Goal: Obtain resource: Download file/media

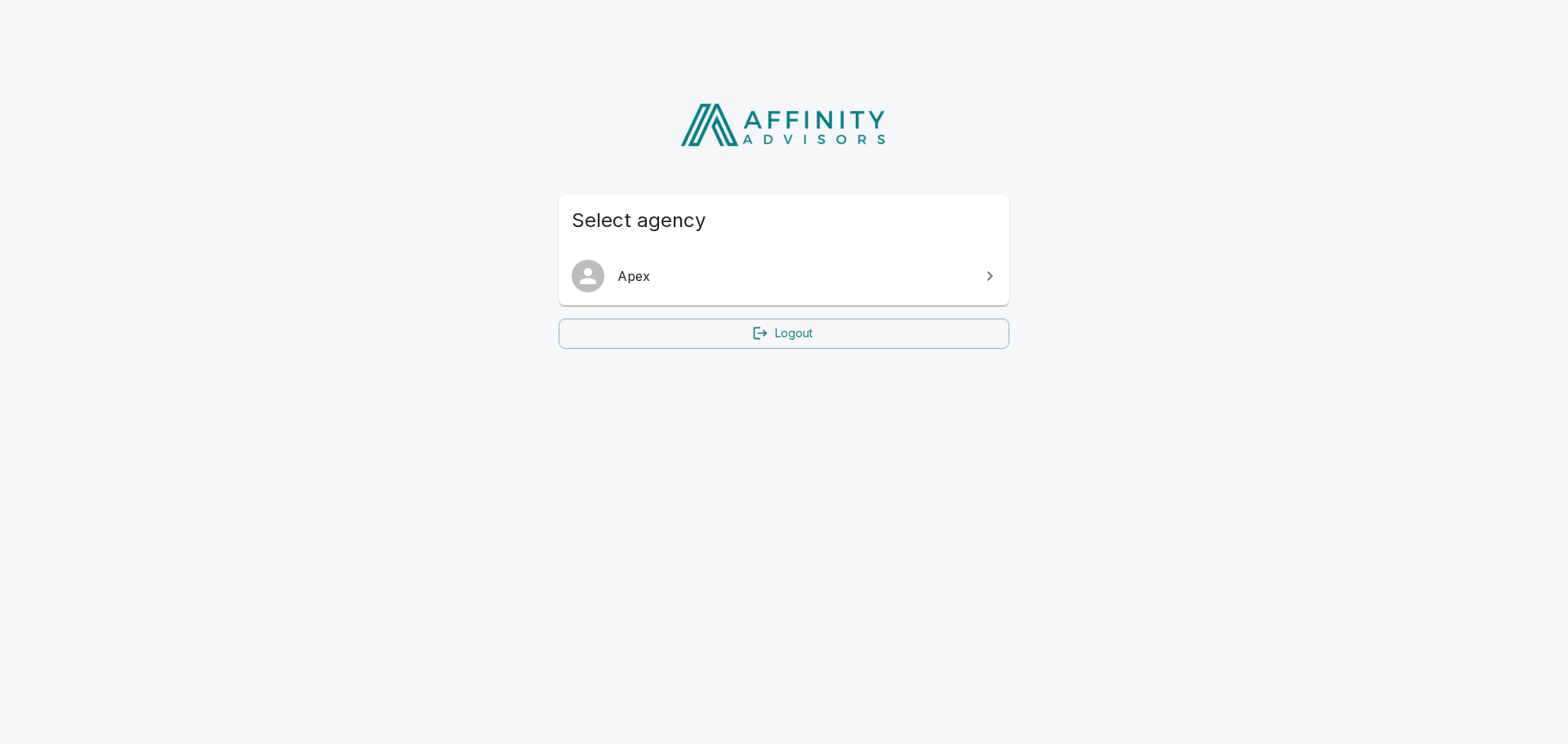
click at [642, 273] on span "Apex" at bounding box center [793, 276] width 352 height 20
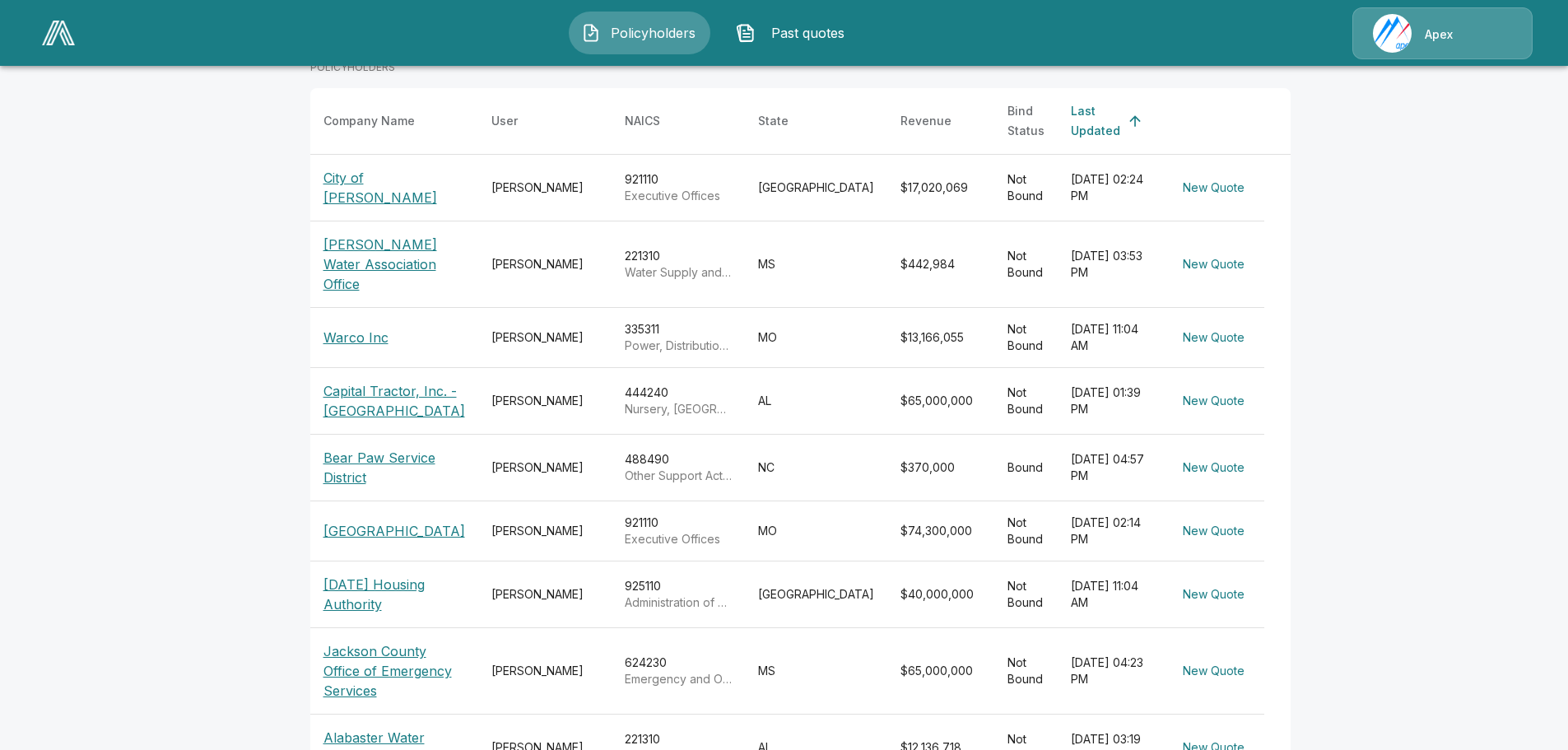
scroll to position [329, 0]
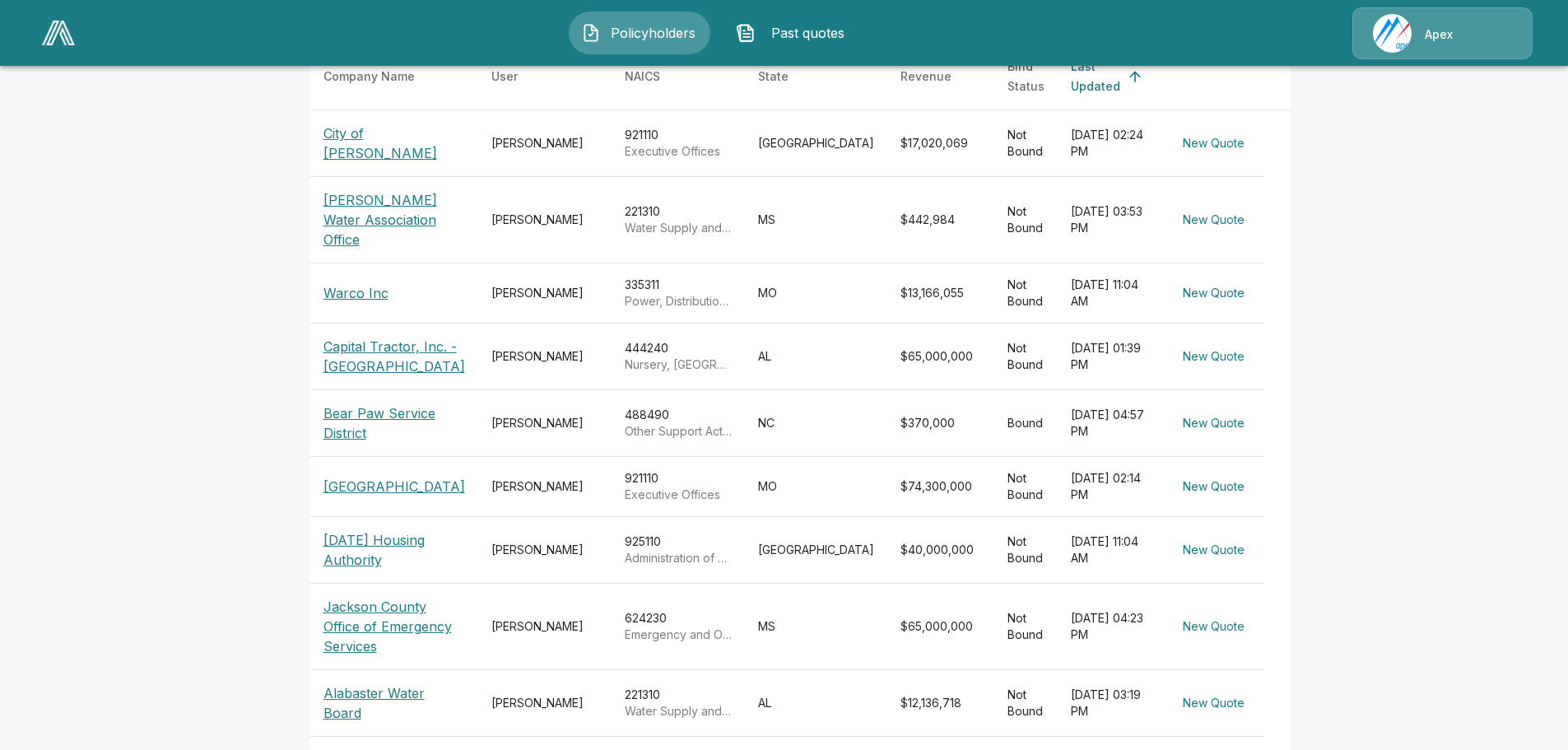
click at [374, 596] on p "Jackson County Office of Emergency Services" at bounding box center [394, 626] width 141 height 59
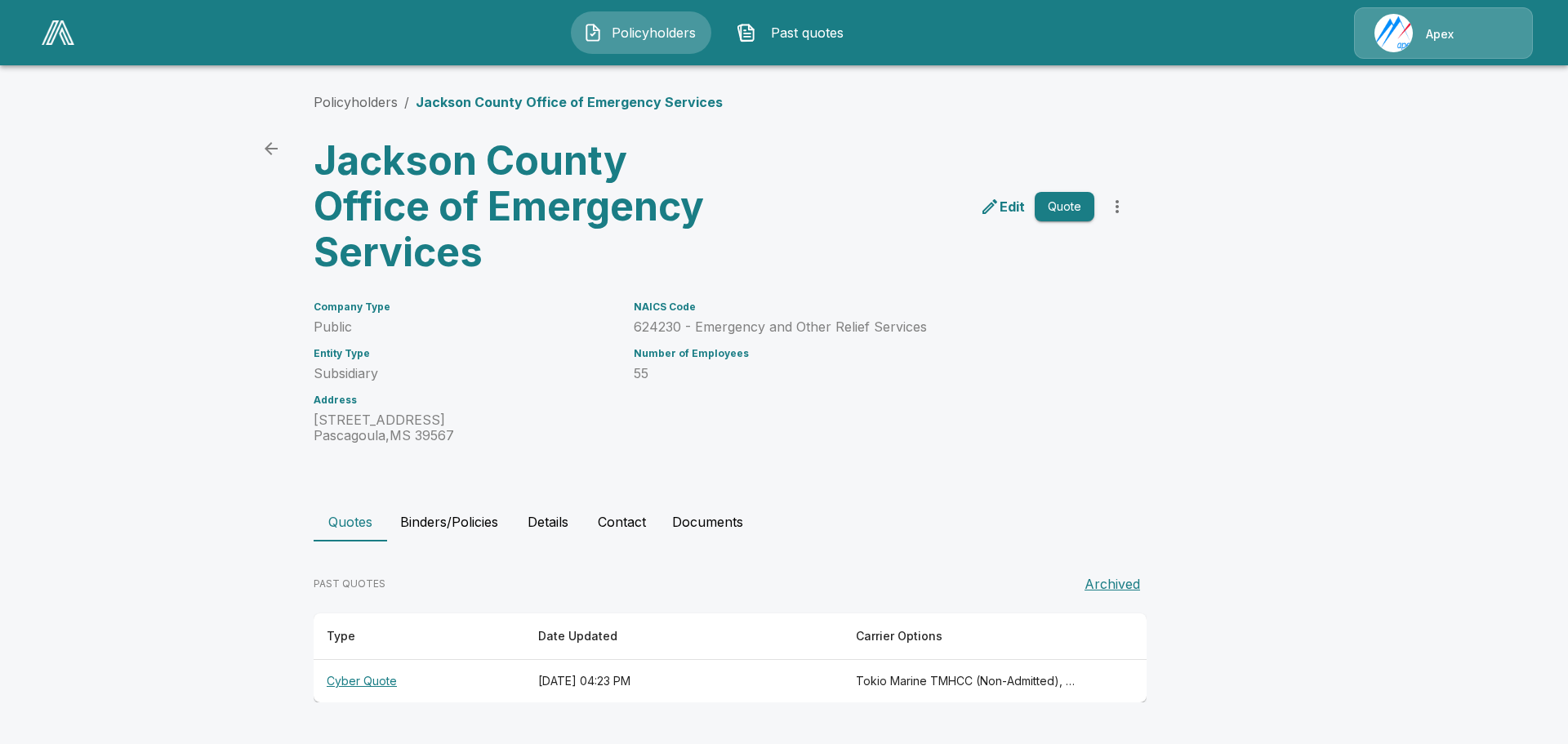
click at [376, 676] on th "Cyber Quote" at bounding box center [420, 681] width 211 height 43
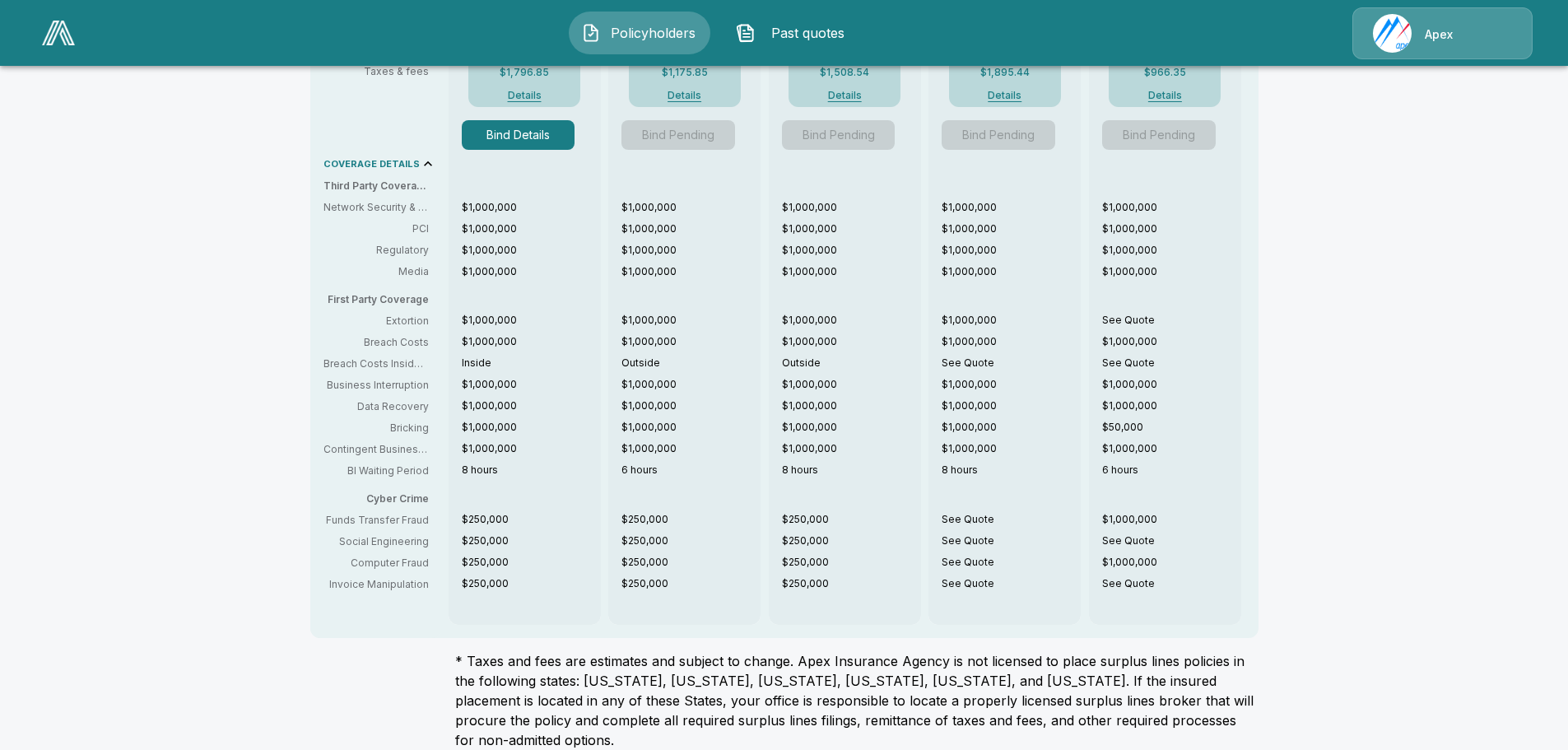
scroll to position [546, 0]
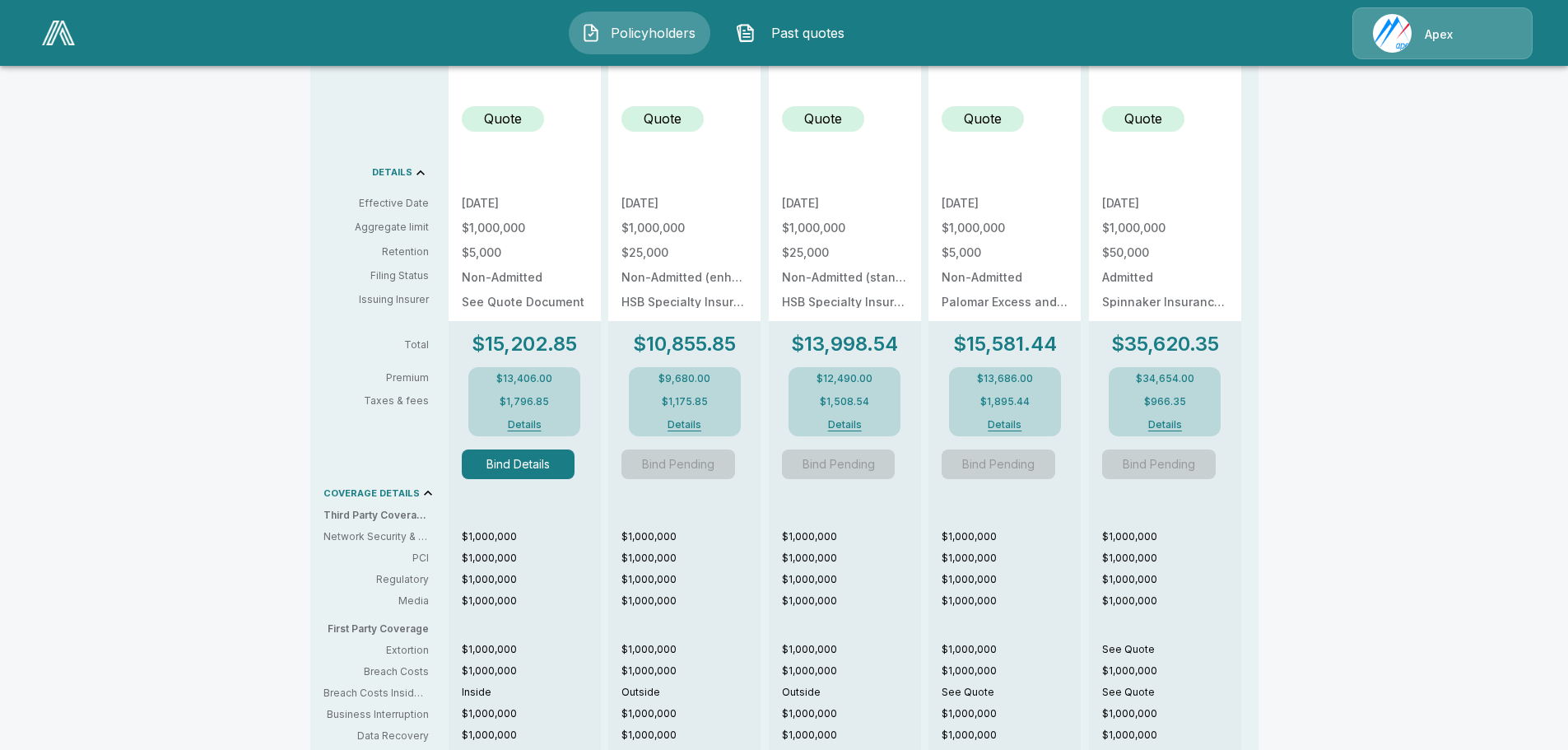
click at [1008, 428] on button "Details" at bounding box center [1005, 425] width 66 height 9
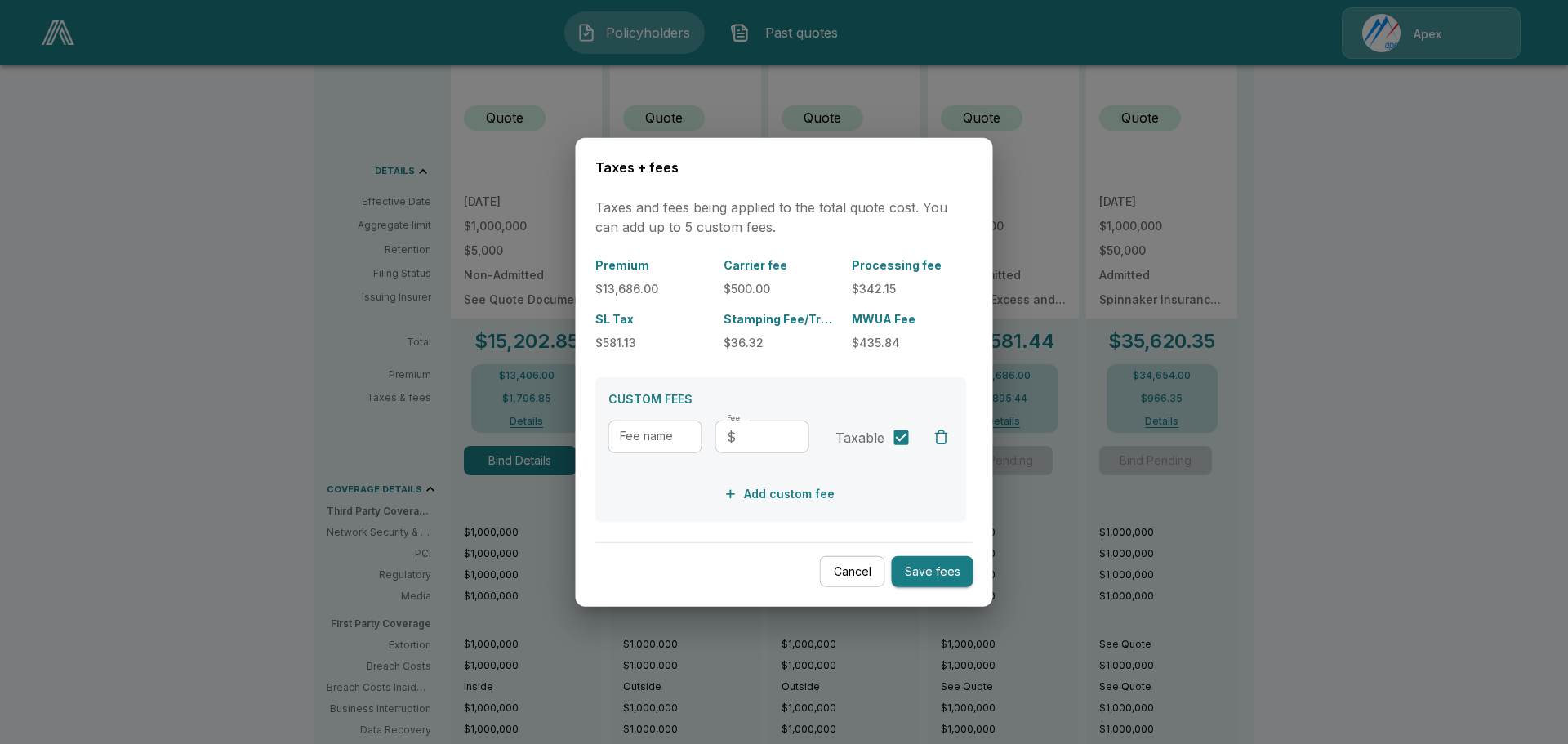
click at [1527, 437] on div at bounding box center [784, 372] width 1568 height 744
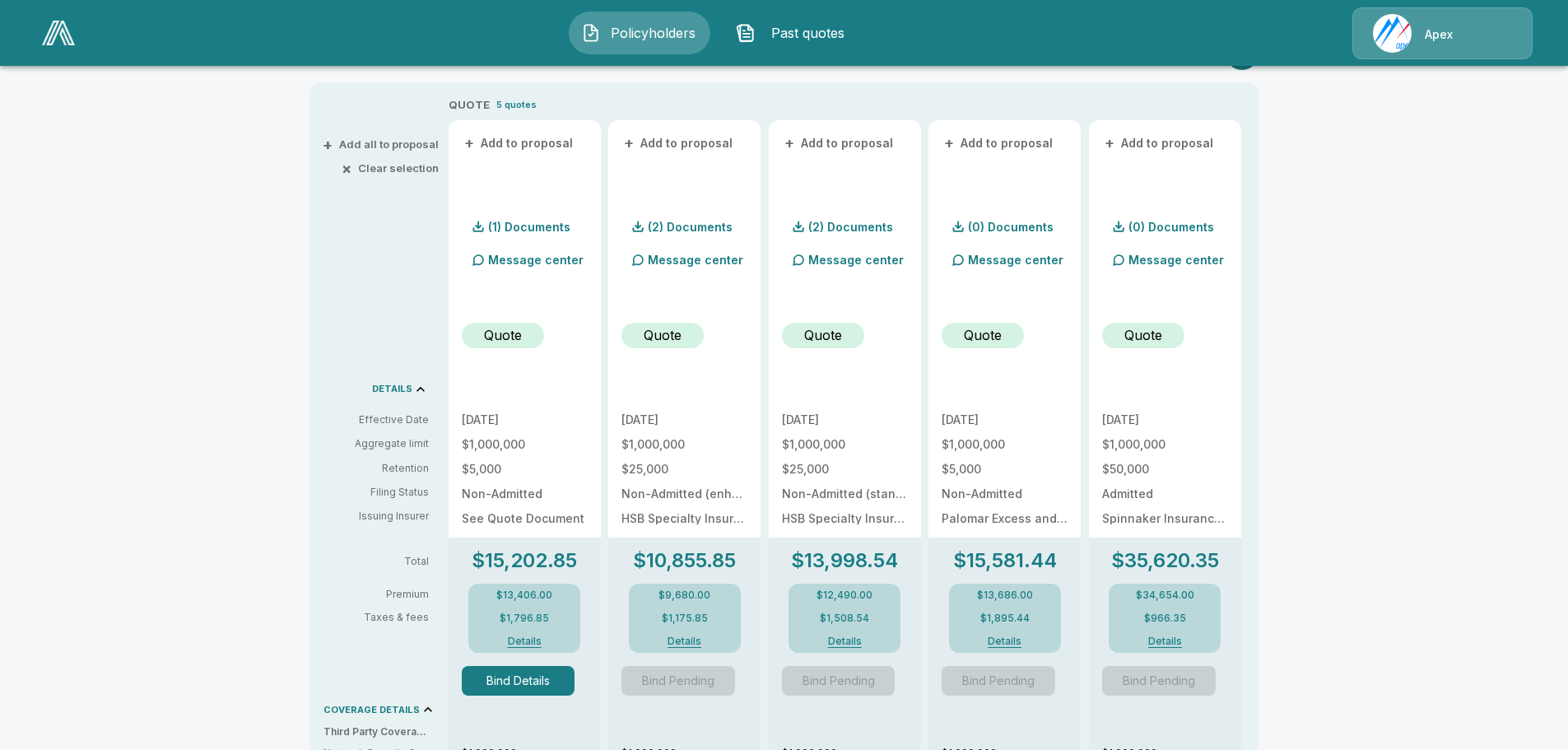
scroll to position [412, 0]
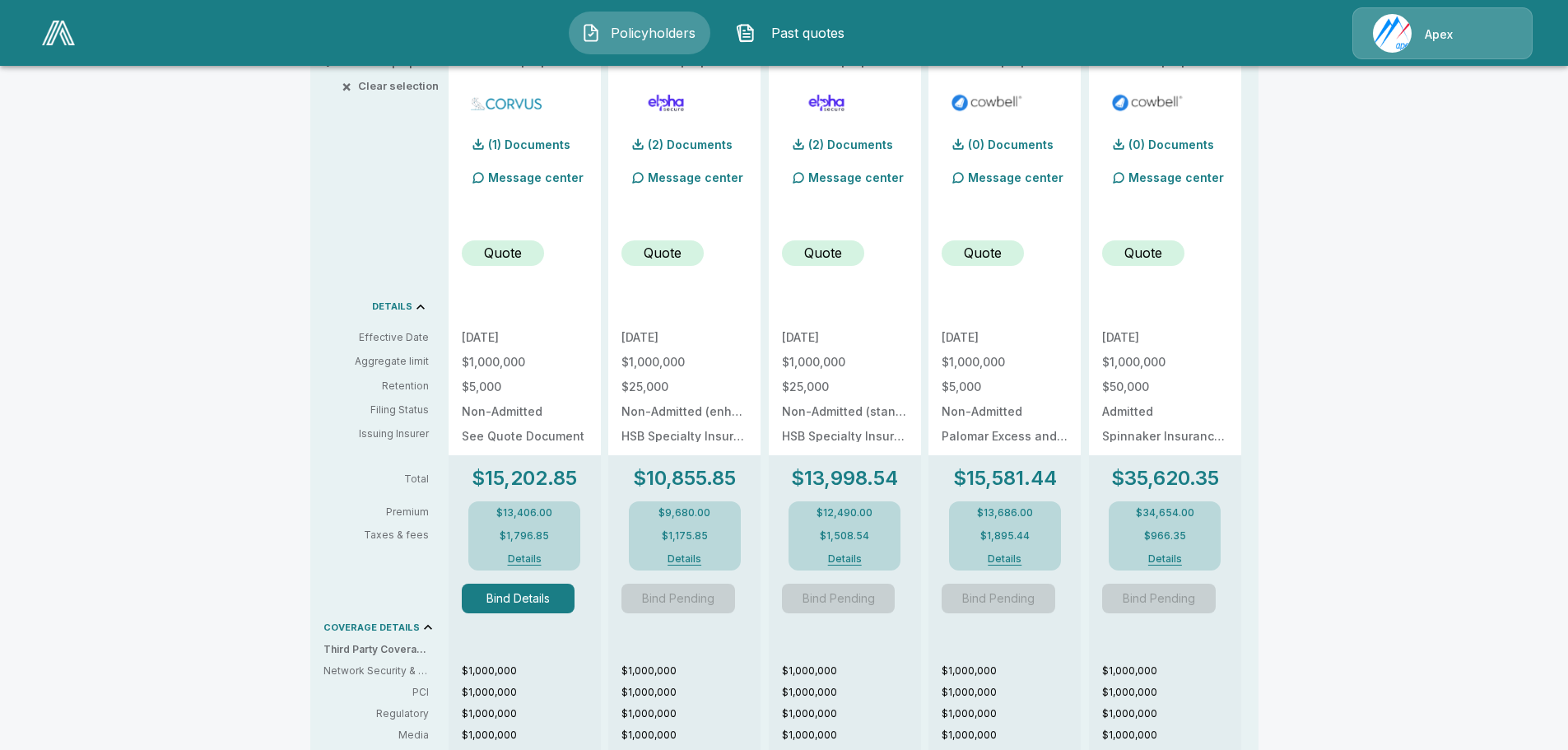
click at [1002, 250] on p "Quote" at bounding box center [983, 253] width 38 height 20
click at [994, 251] on p "Quote" at bounding box center [983, 253] width 38 height 20
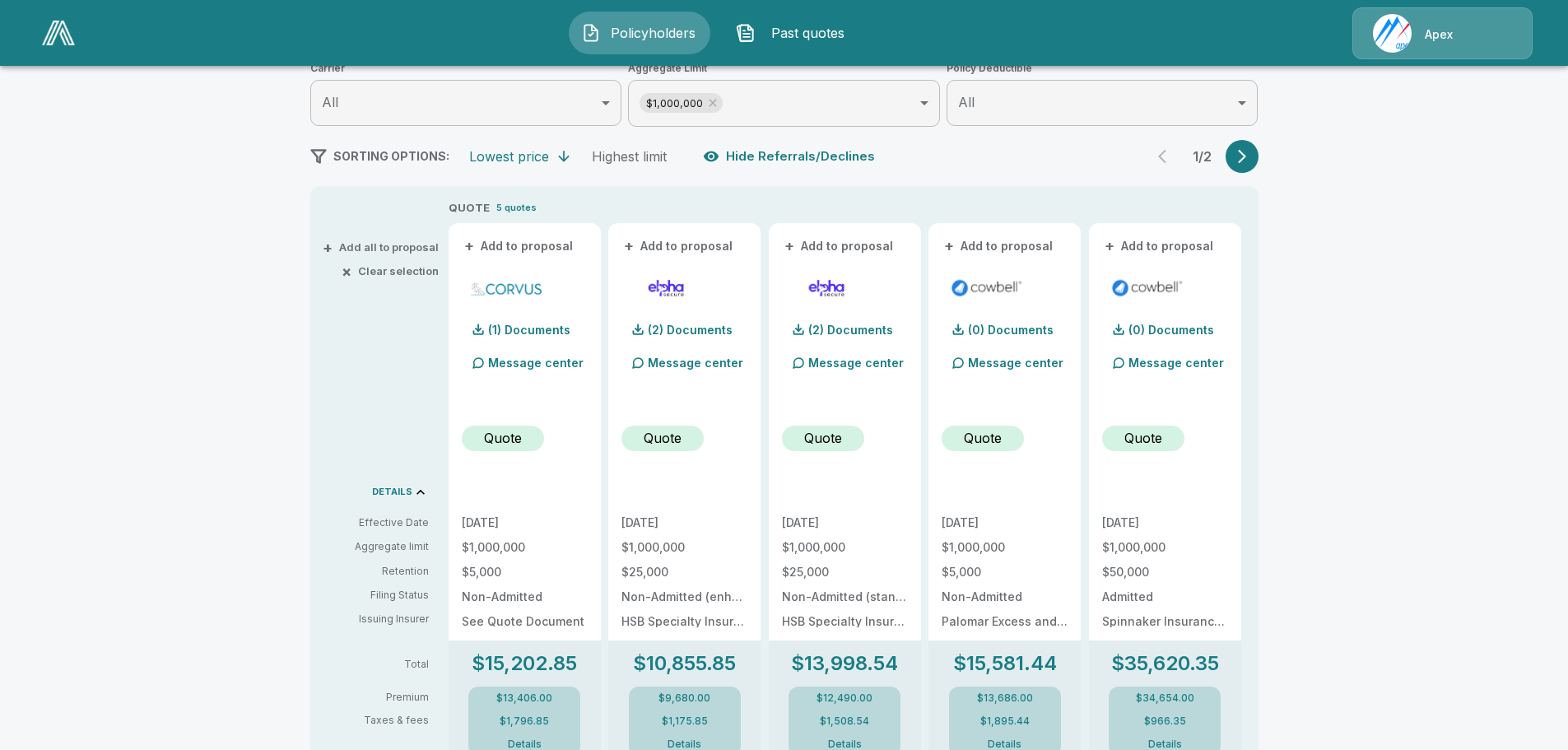
scroll to position [0, 0]
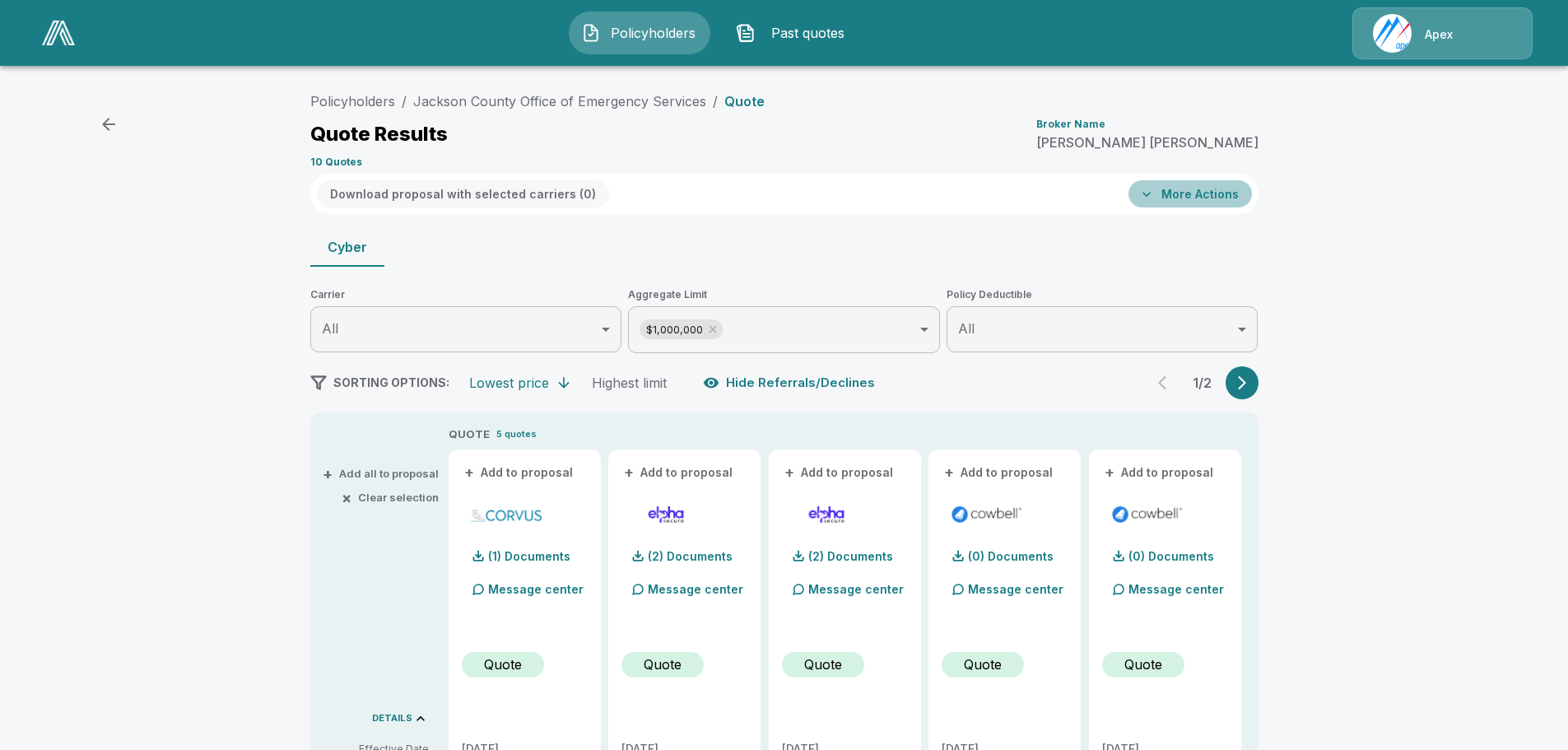
click at [1210, 192] on button "More Actions" at bounding box center [1190, 193] width 123 height 27
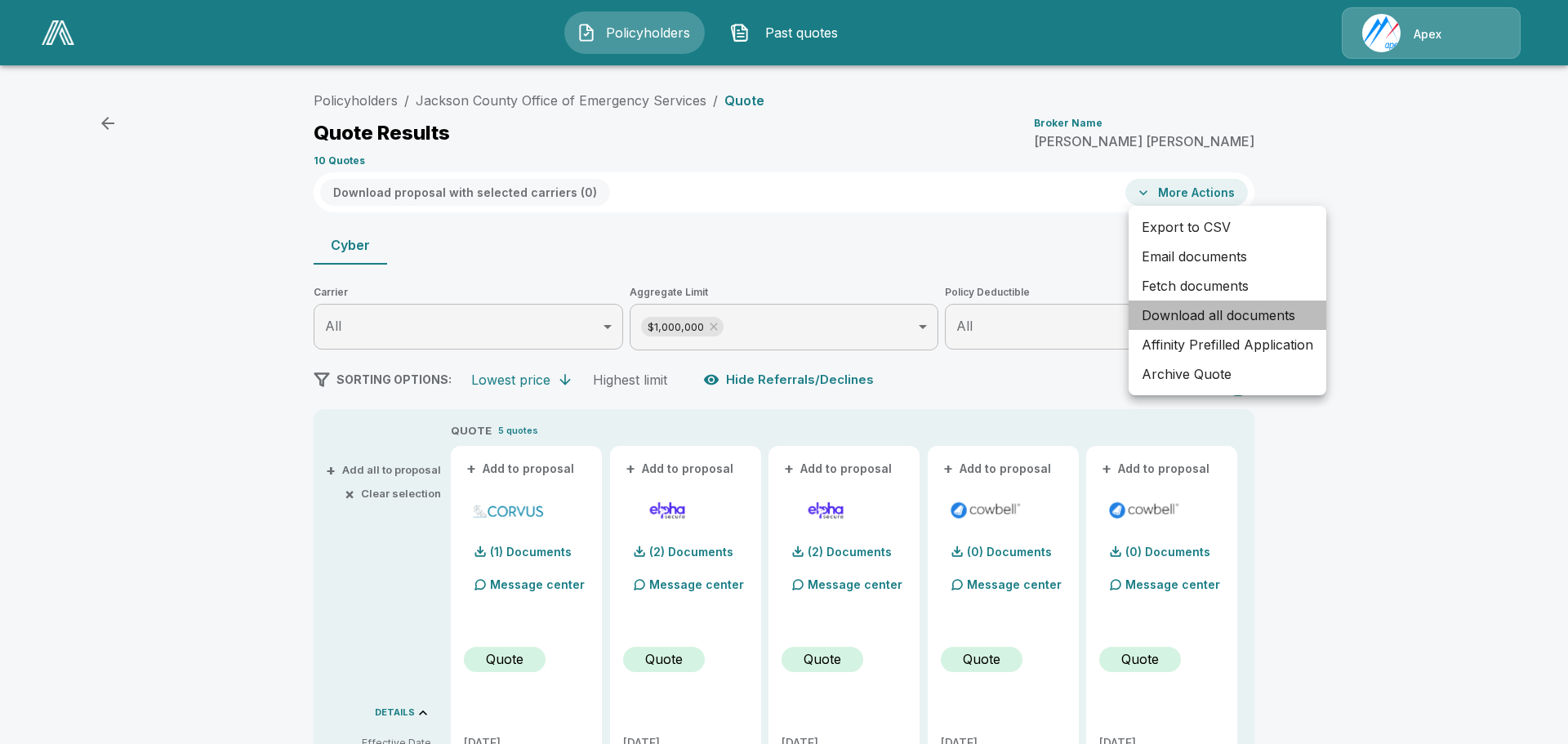
click at [1190, 314] on li "Download all documents" at bounding box center [1226, 315] width 197 height 29
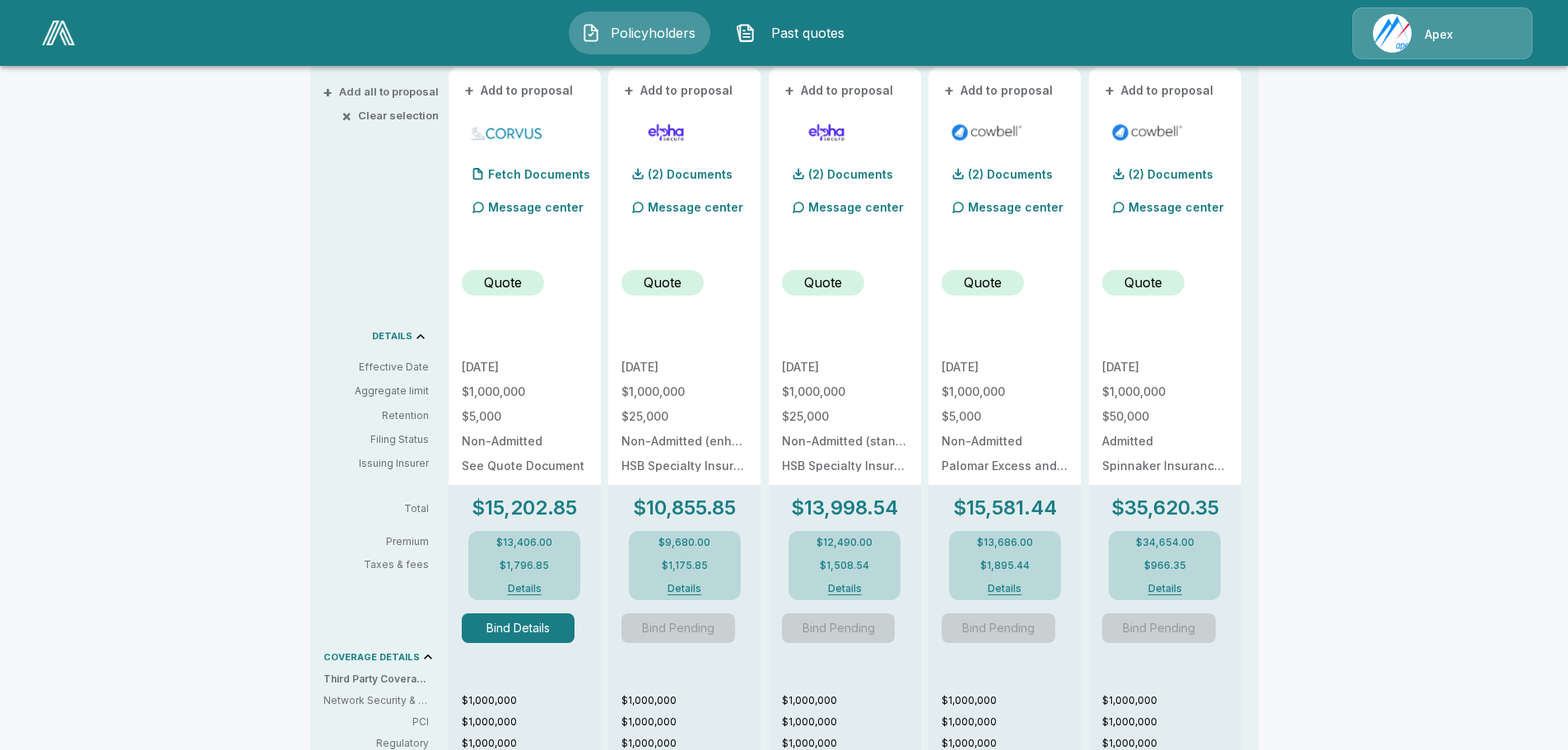
scroll to position [412, 0]
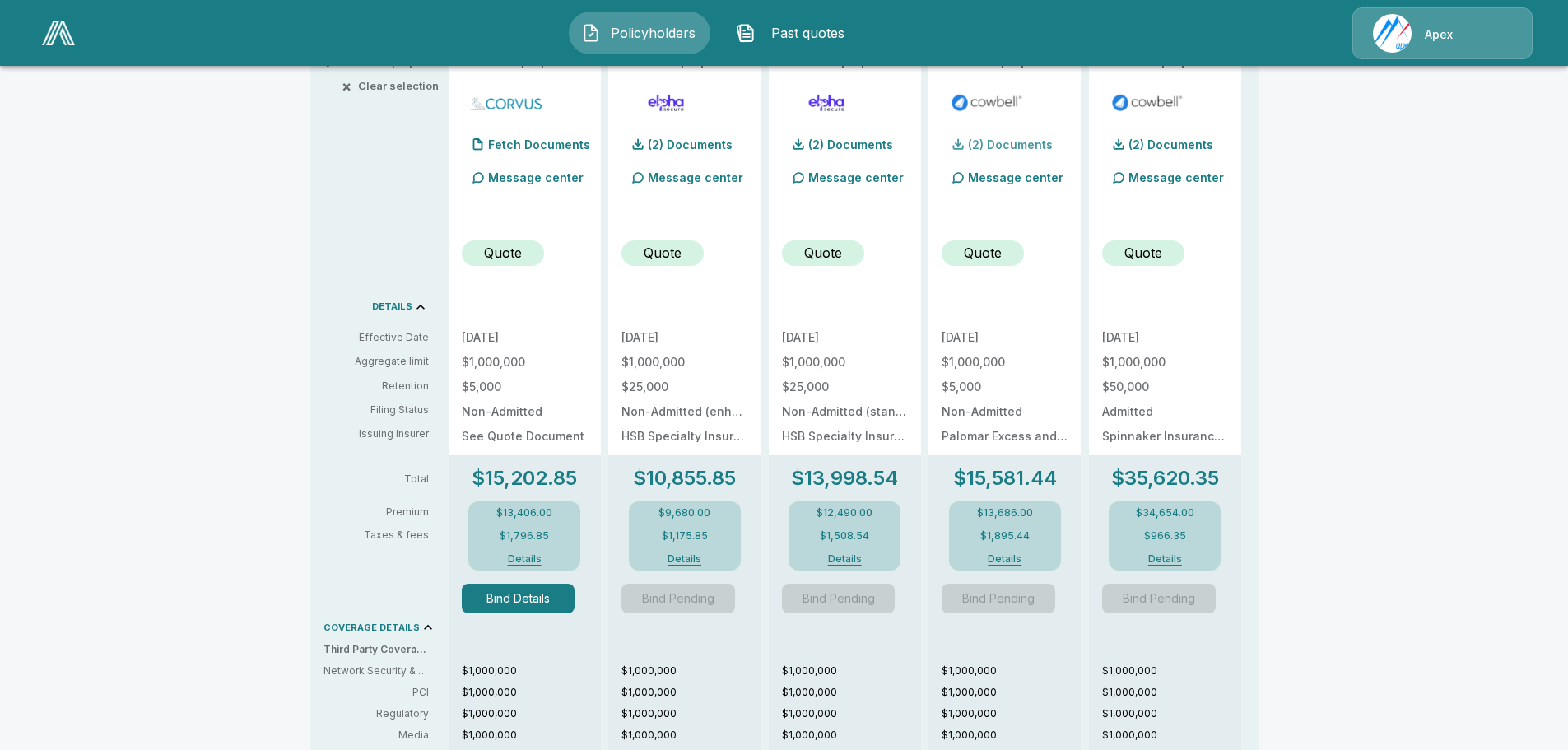
click at [1024, 144] on p "(2) Documents" at bounding box center [1011, 145] width 85 height 11
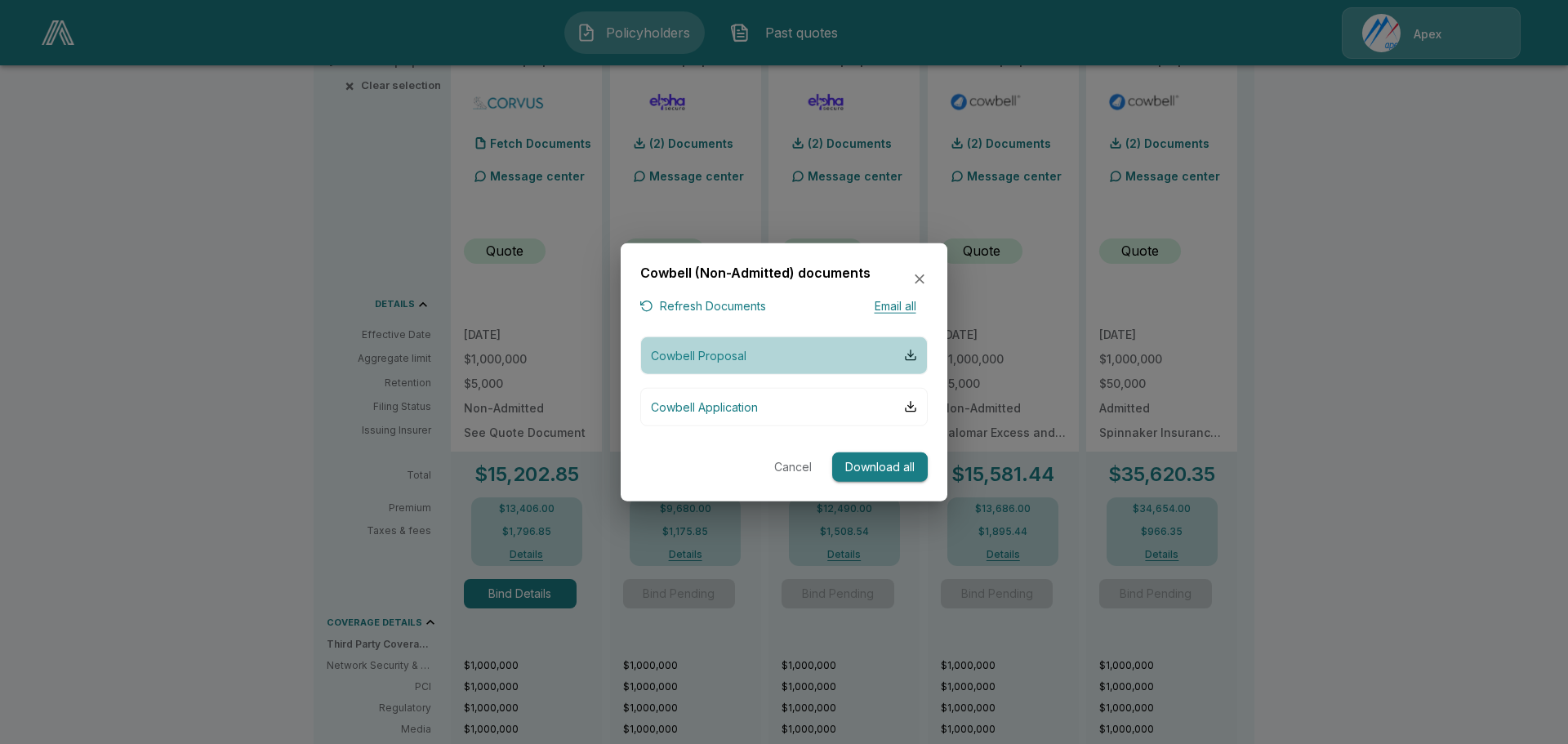
click at [733, 353] on p "Cowbell Proposal" at bounding box center [698, 354] width 95 height 17
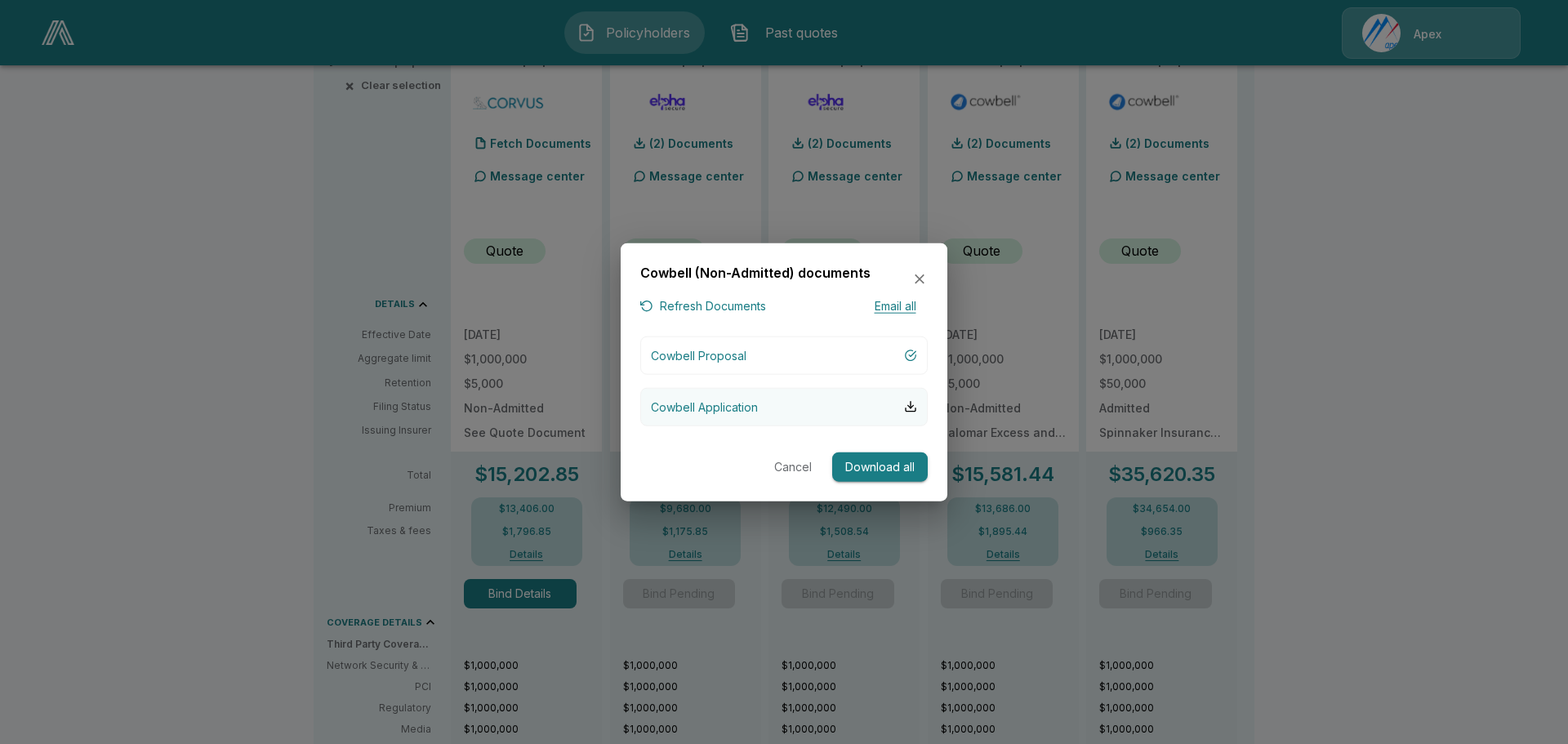
click at [744, 404] on p "Cowbell Application" at bounding box center [704, 407] width 107 height 17
click at [921, 280] on icon "button" at bounding box center [919, 279] width 16 height 16
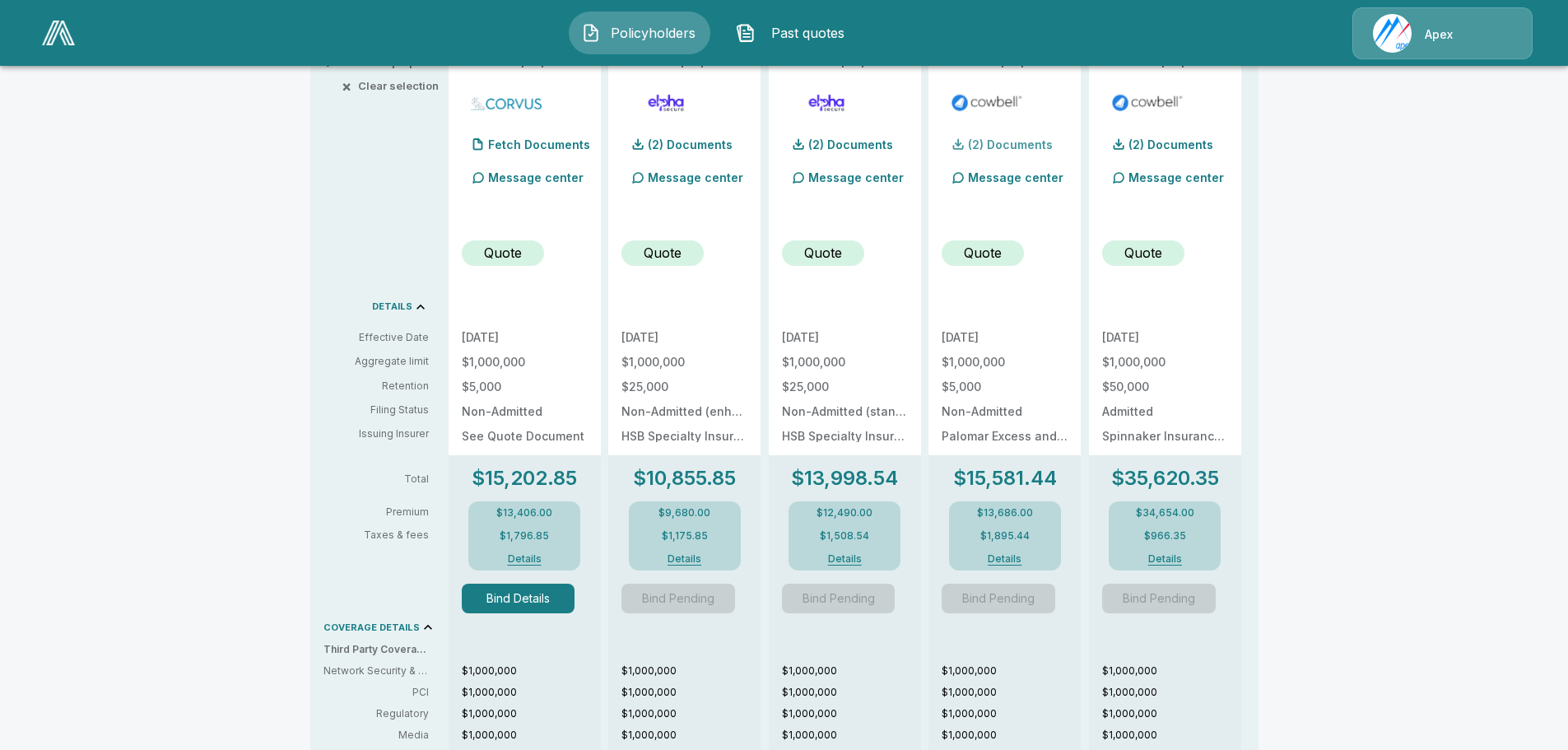
click at [1015, 141] on p "(2) Documents" at bounding box center [1011, 145] width 85 height 11
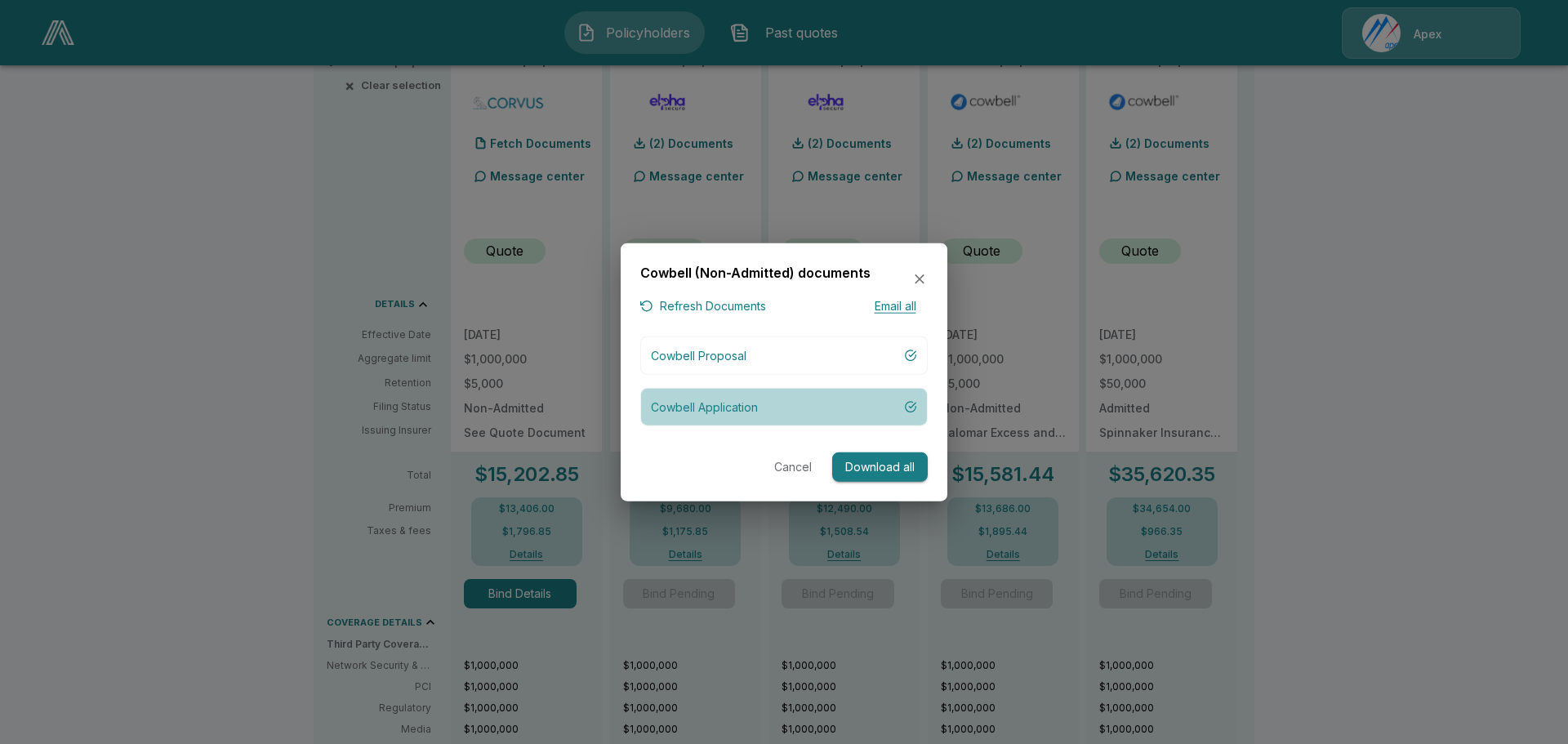
click at [724, 407] on p "Cowbell Application" at bounding box center [704, 407] width 107 height 17
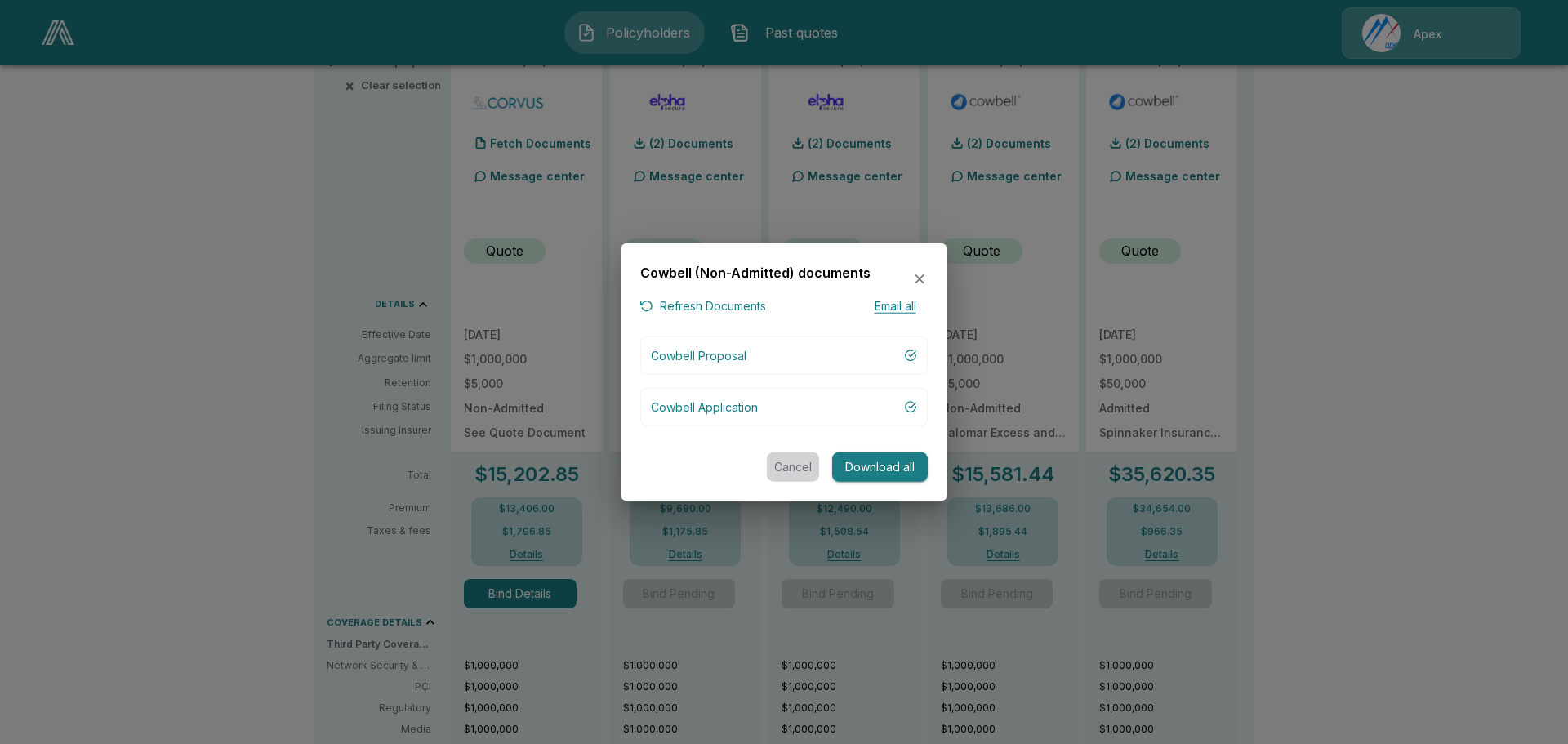
click at [784, 466] on button "Cancel" at bounding box center [792, 466] width 52 height 30
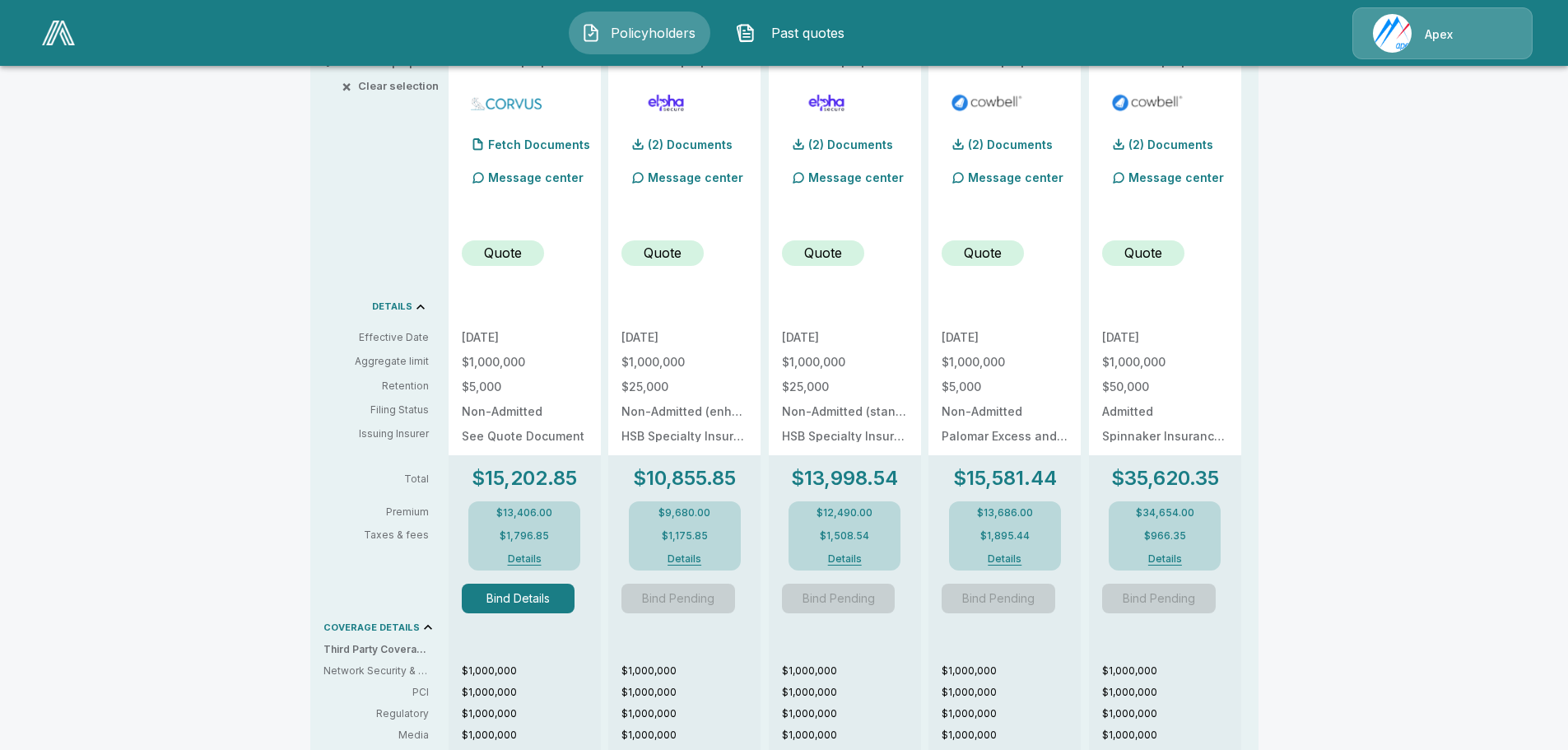
click at [223, 74] on div "Policyholders / Jackson County Office of Emergency Services / Quote Quote Resul…" at bounding box center [784, 449] width 1568 height 1567
click at [389, 83] on button "× Clear selection" at bounding box center [392, 86] width 94 height 10
click at [318, 83] on div "+ Add all to proposal × Clear selection DETAILS Effective Date Aggregate limit …" at bounding box center [376, 558] width 132 height 1088
click at [368, 82] on button "× Clear selection" at bounding box center [392, 86] width 94 height 10
click at [351, 86] on span "×" at bounding box center [347, 86] width 9 height 10
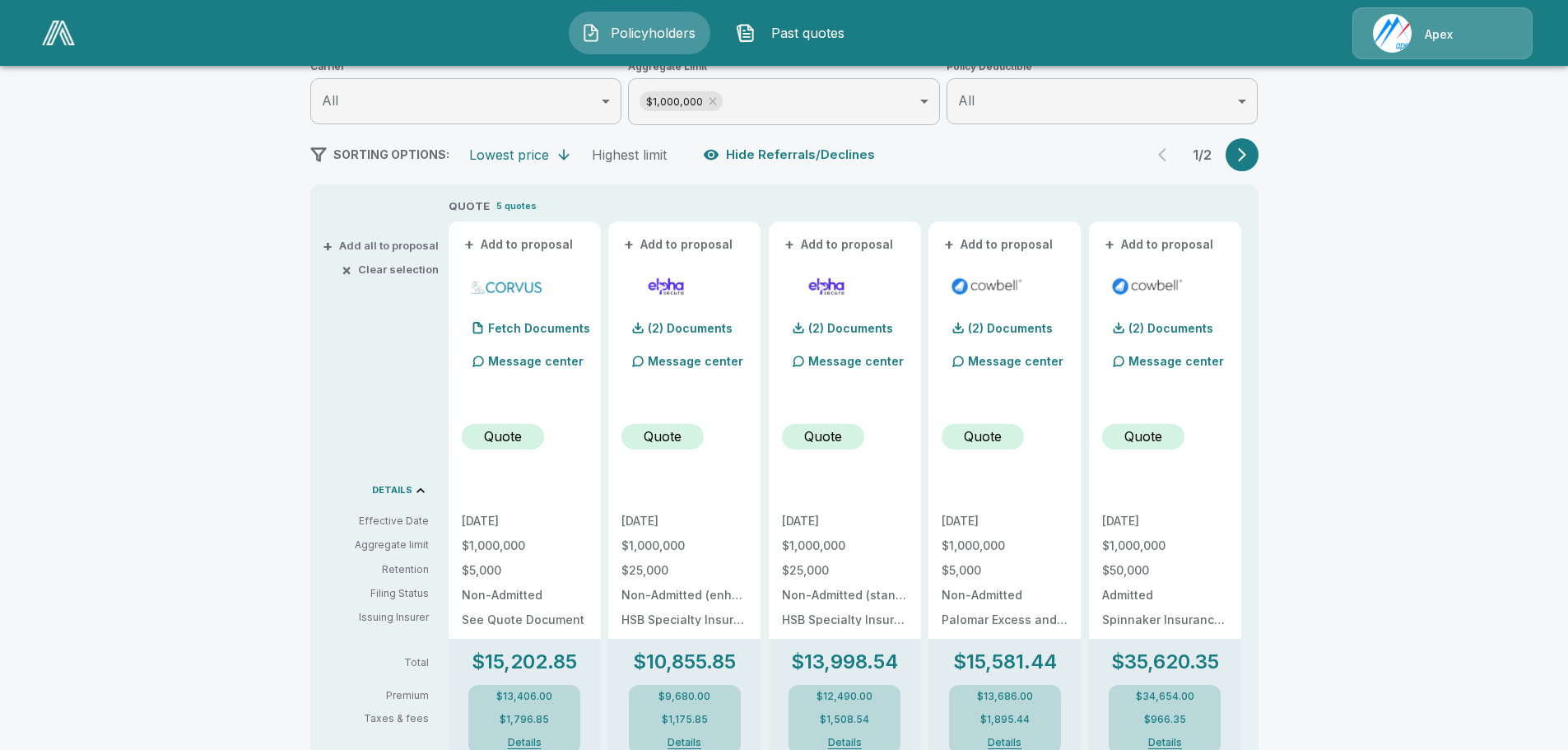
scroll to position [329, 0]
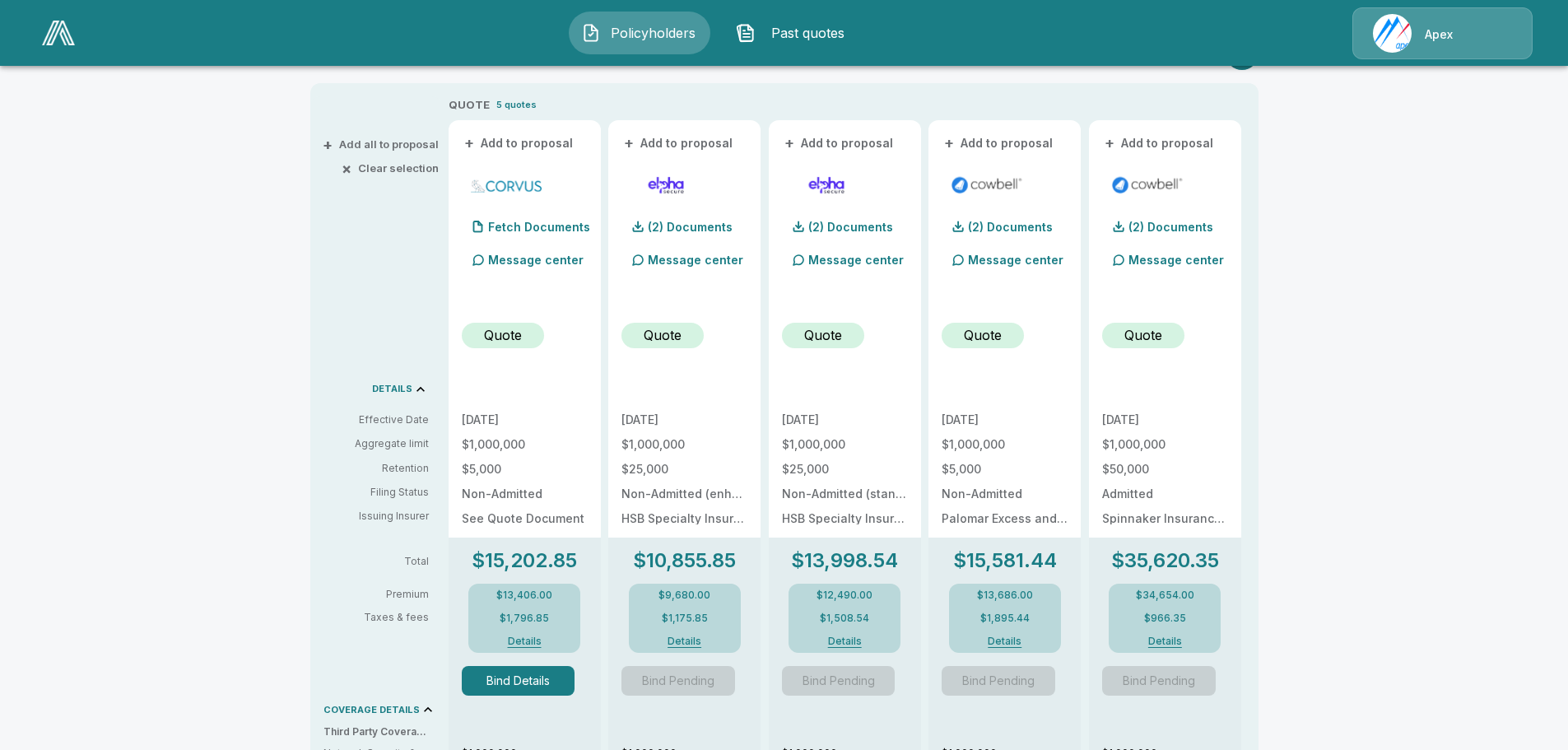
click at [351, 167] on span "×" at bounding box center [347, 168] width 9 height 10
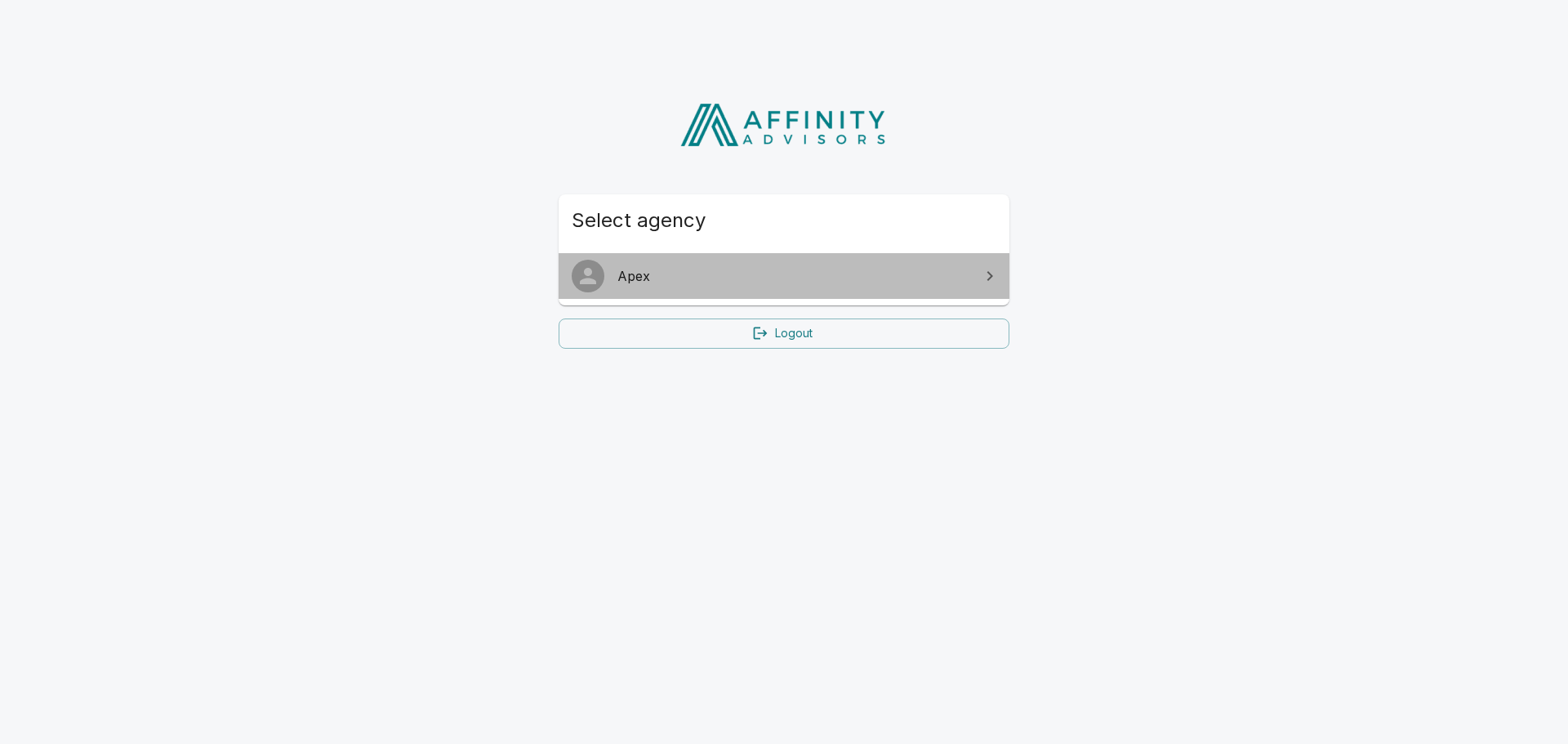
click at [654, 282] on span "Apex" at bounding box center [793, 276] width 352 height 20
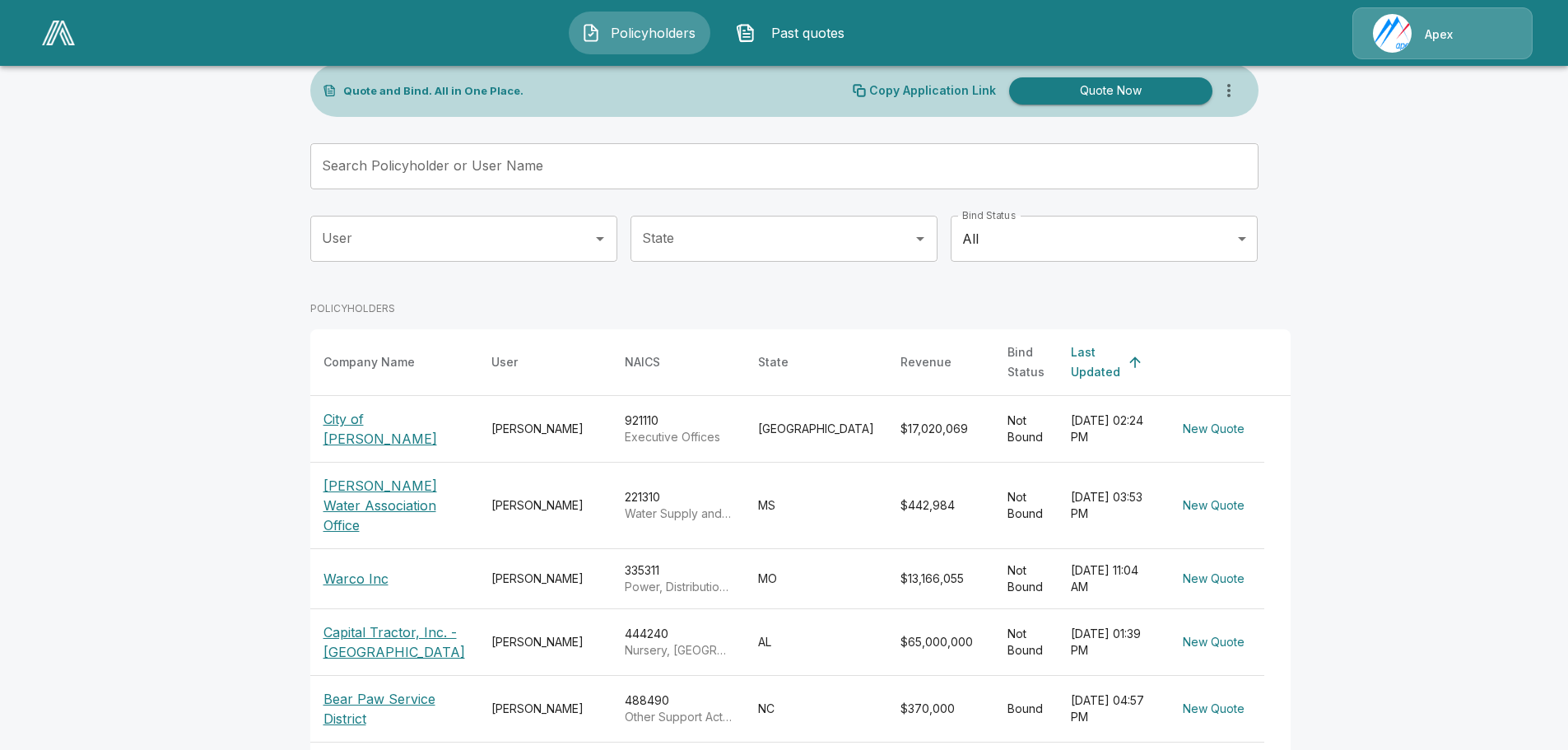
scroll to position [247, 0]
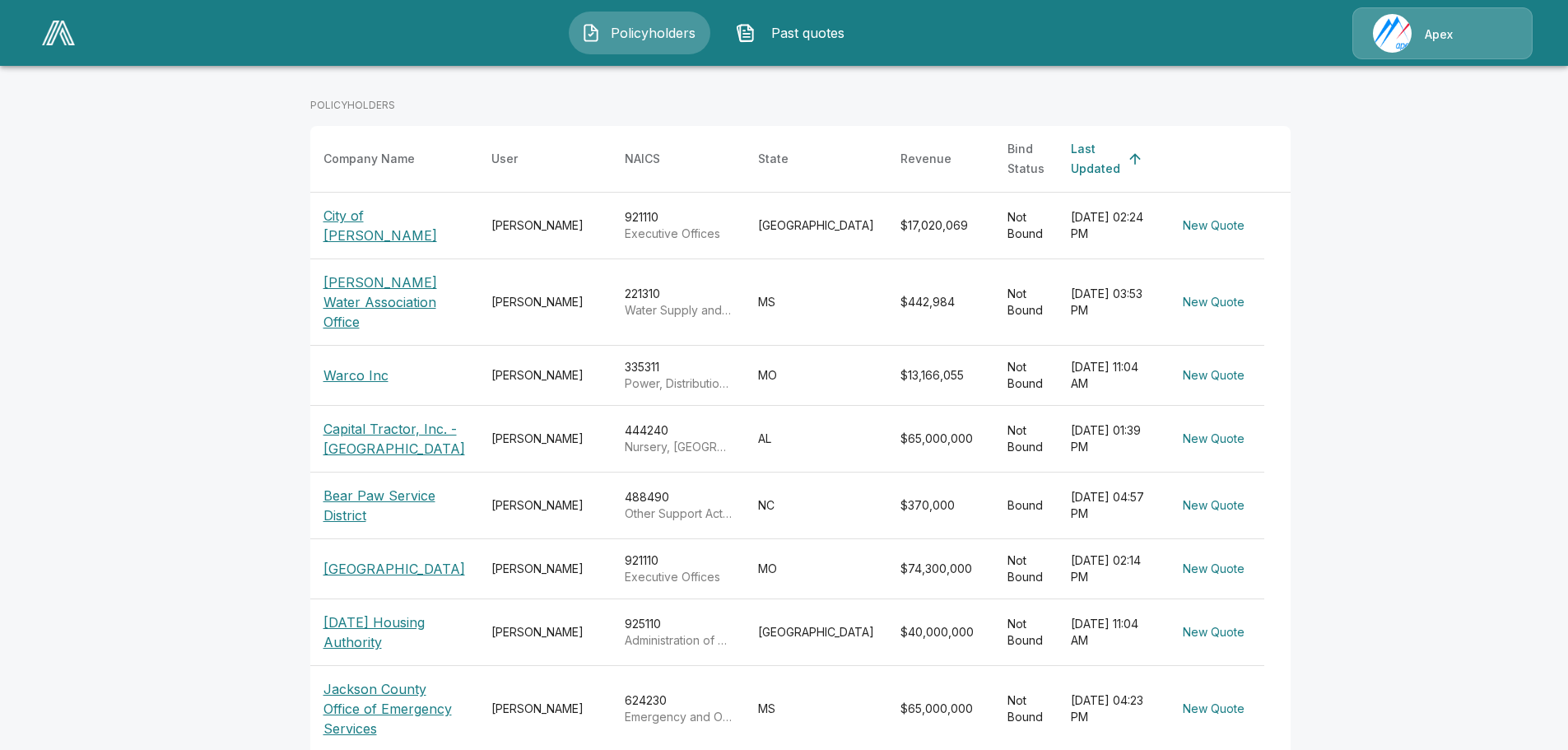
click at [339, 679] on p "Jackson County Office of Emergency Services" at bounding box center [394, 709] width 141 height 59
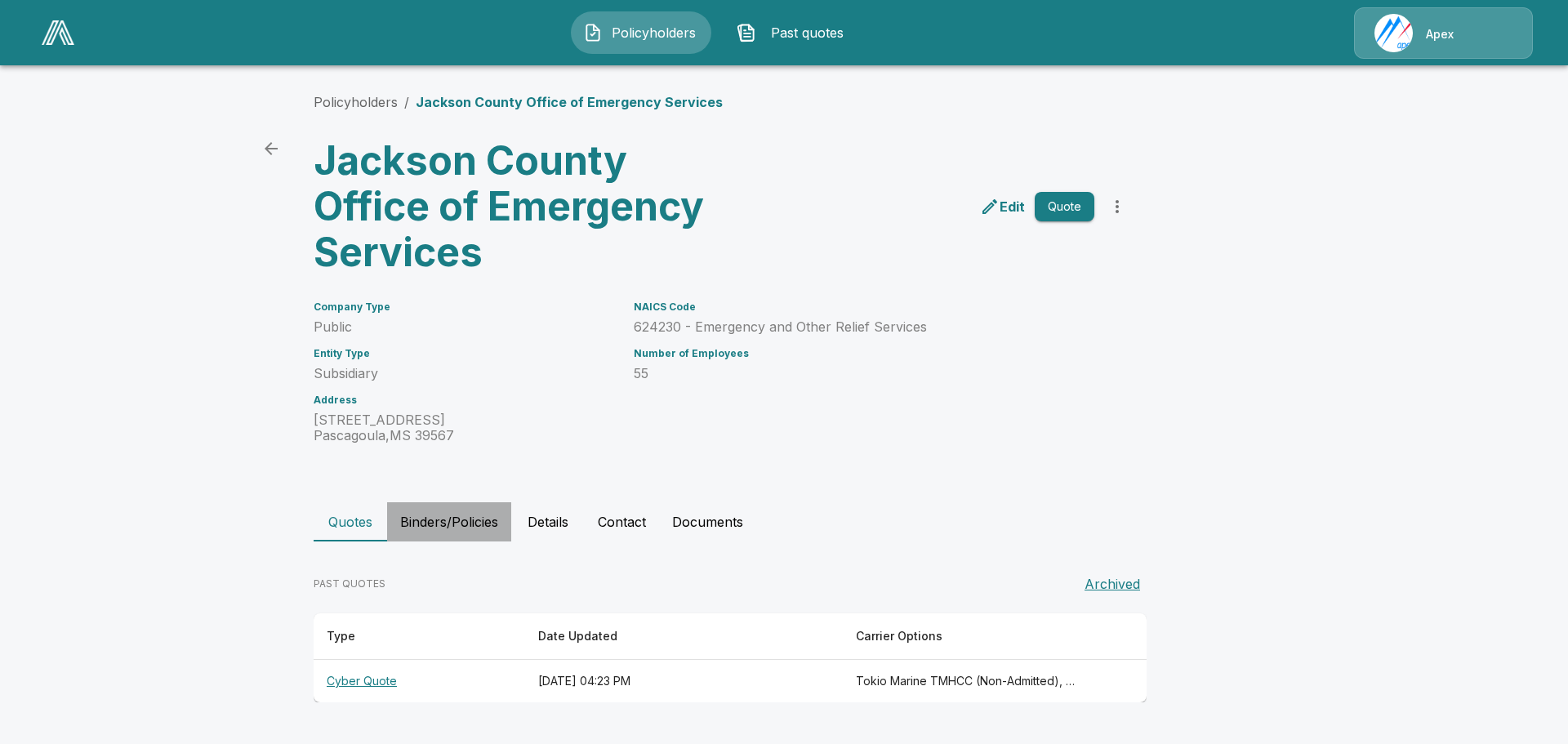
click at [430, 518] on button "Binders/Policies" at bounding box center [449, 522] width 124 height 39
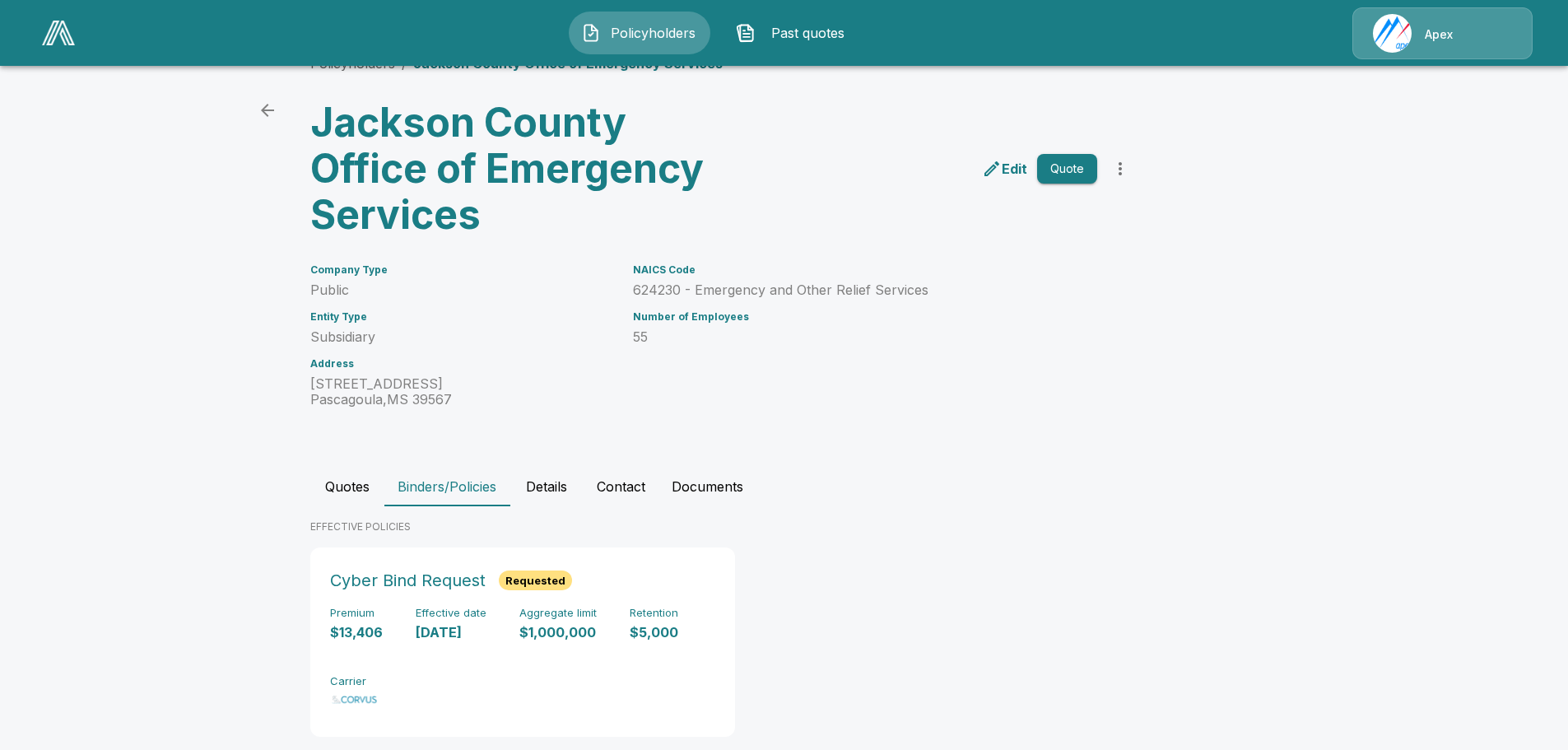
scroll to position [71, 0]
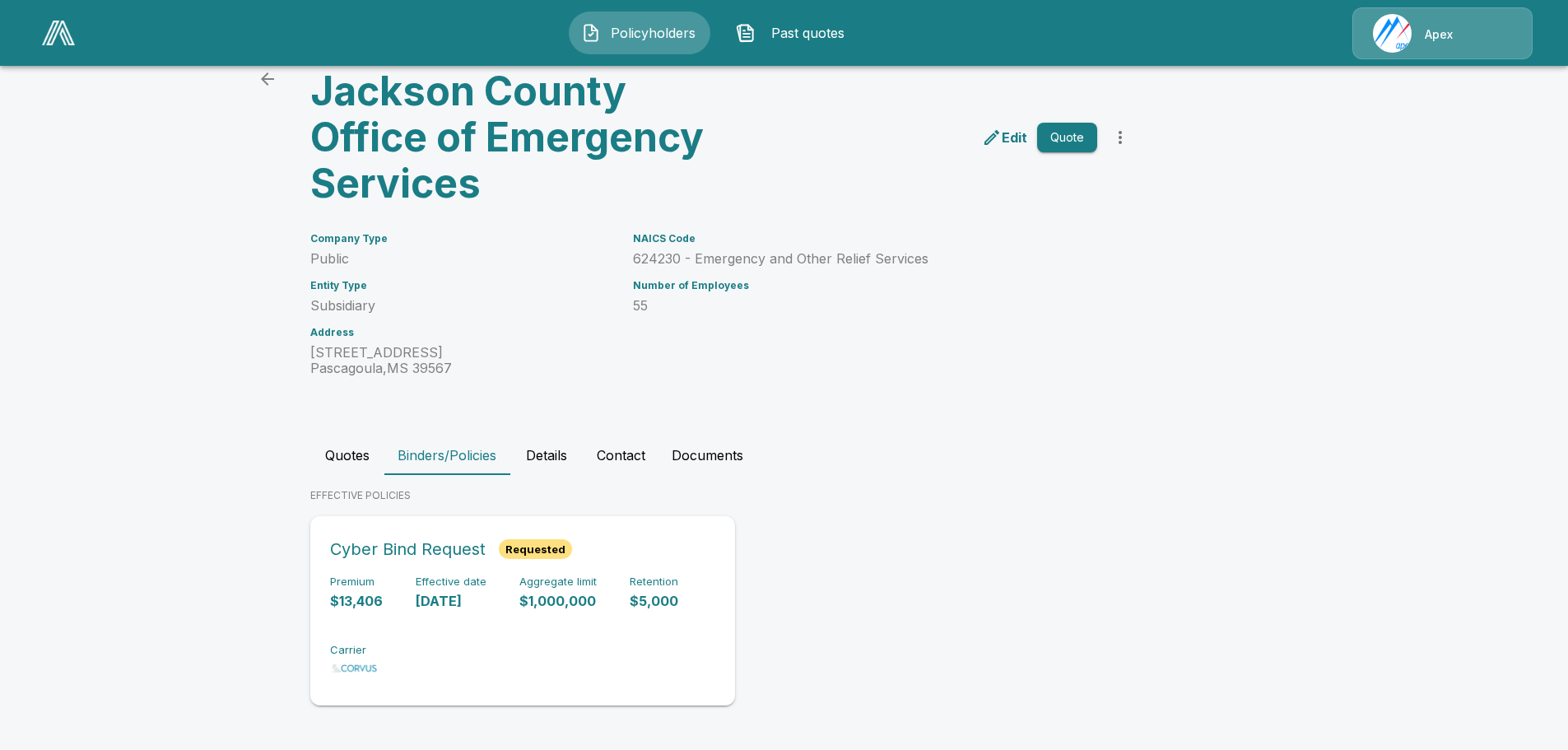
click at [354, 648] on h6 "Carrier" at bounding box center [354, 650] width 49 height 13
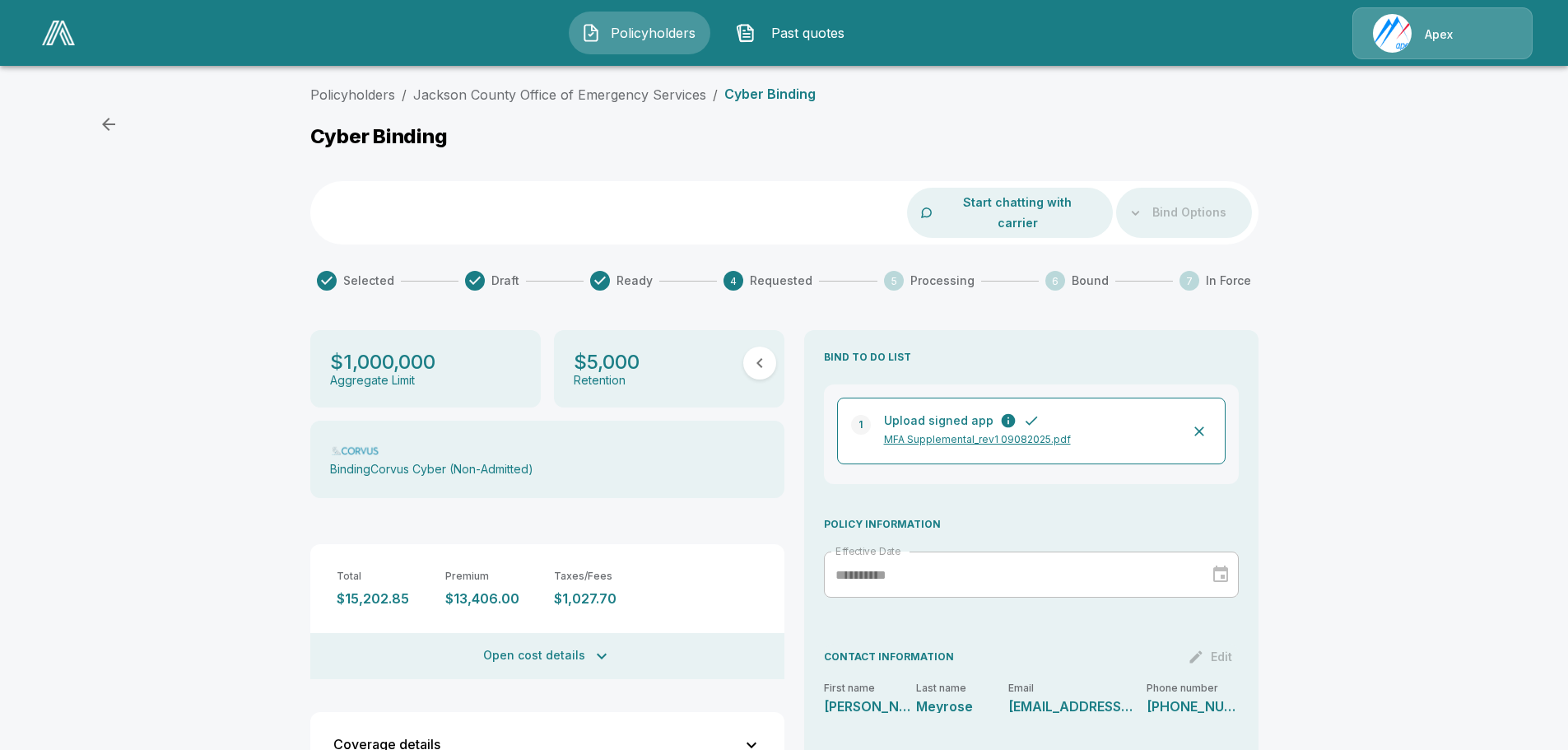
click at [107, 121] on icon "button" at bounding box center [108, 123] width 20 height 20
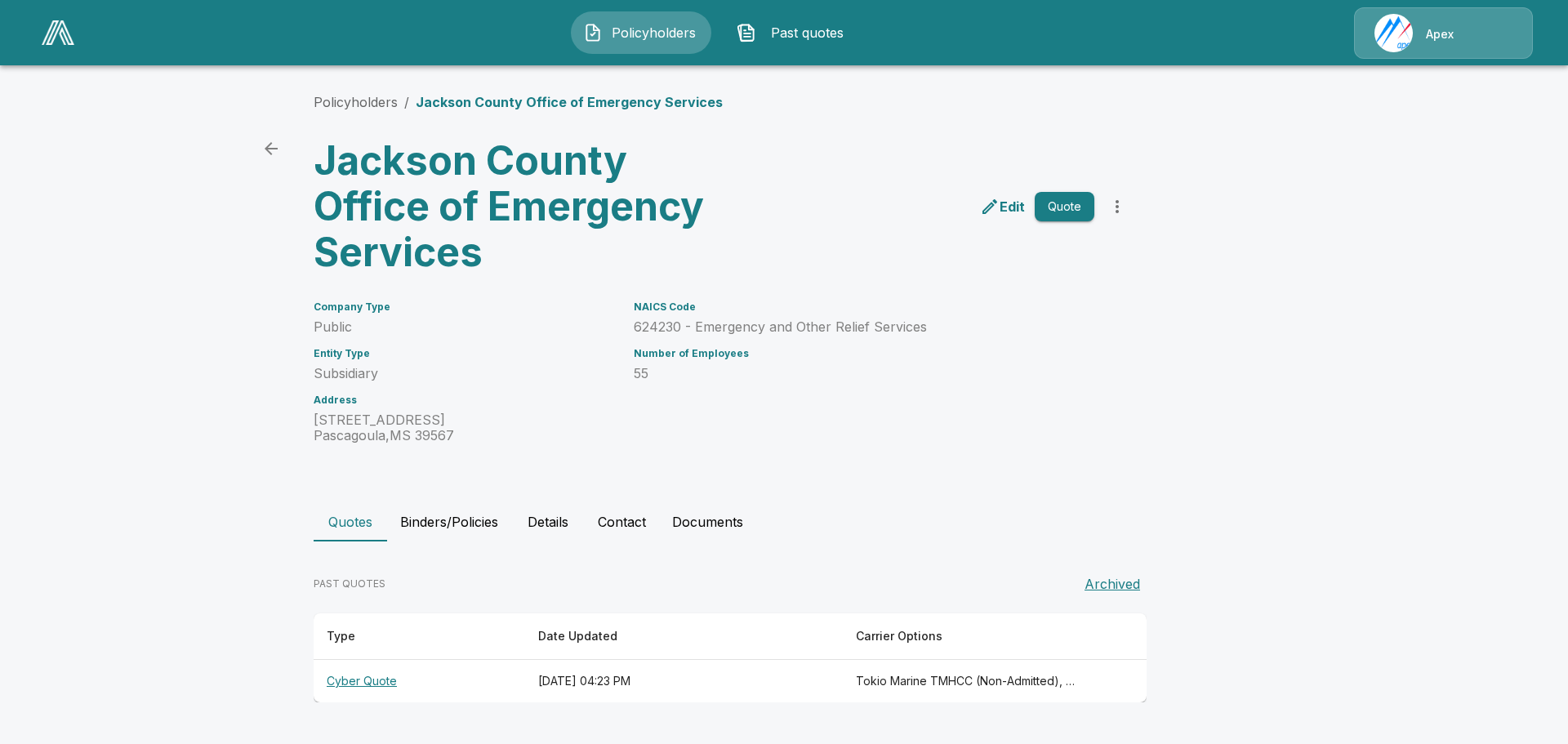
click at [359, 680] on th "Cyber Quote" at bounding box center [420, 681] width 211 height 43
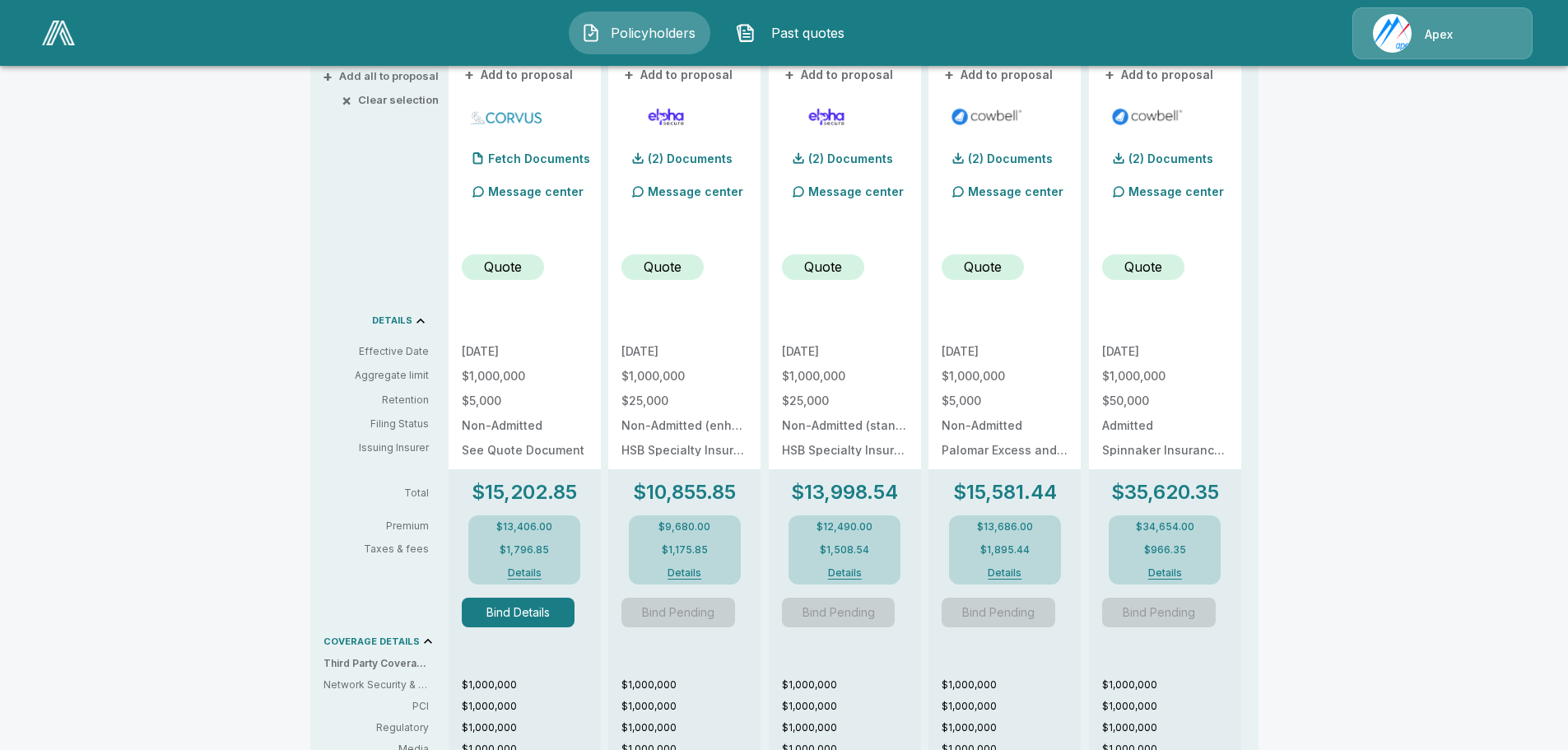
scroll to position [247, 0]
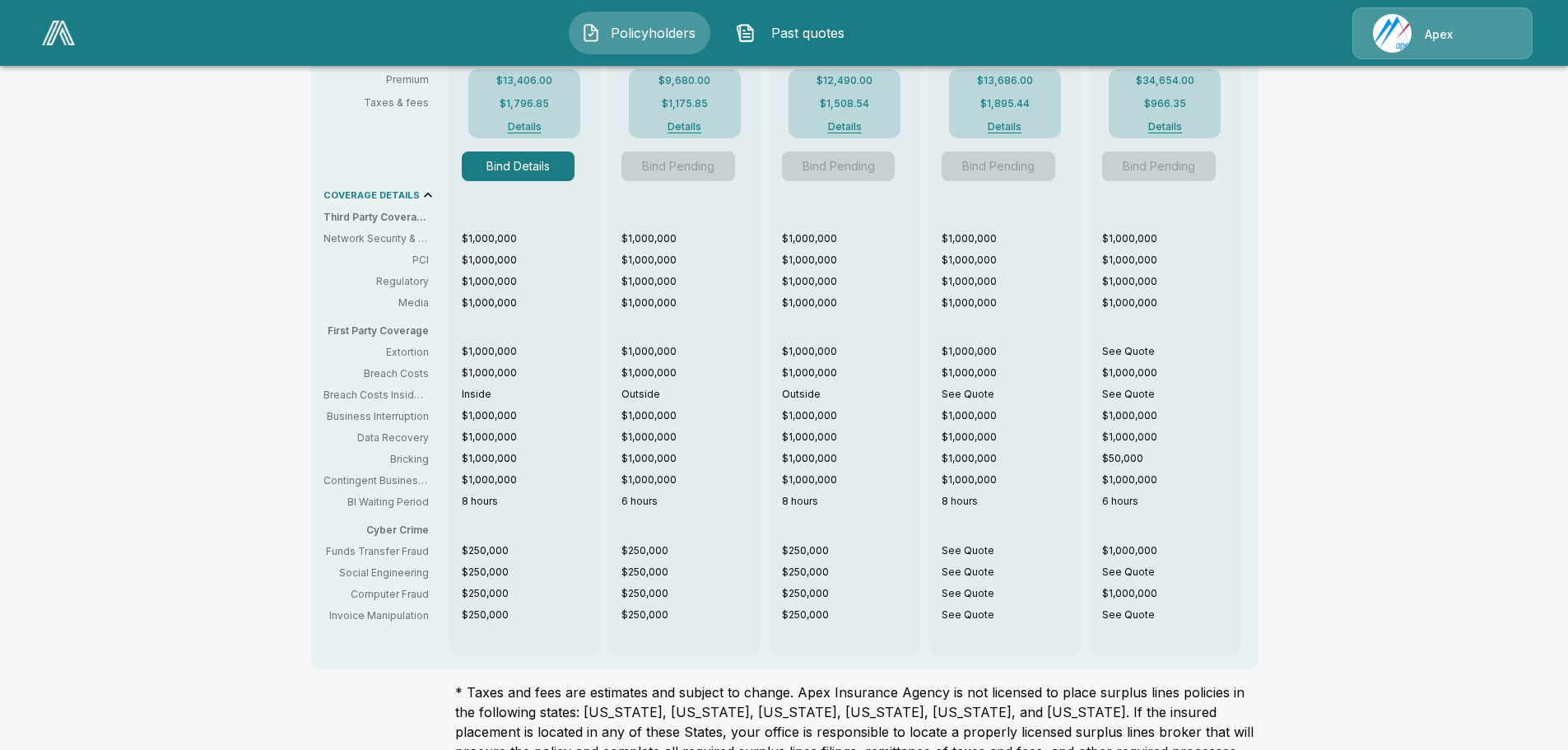
scroll to position [875, 0]
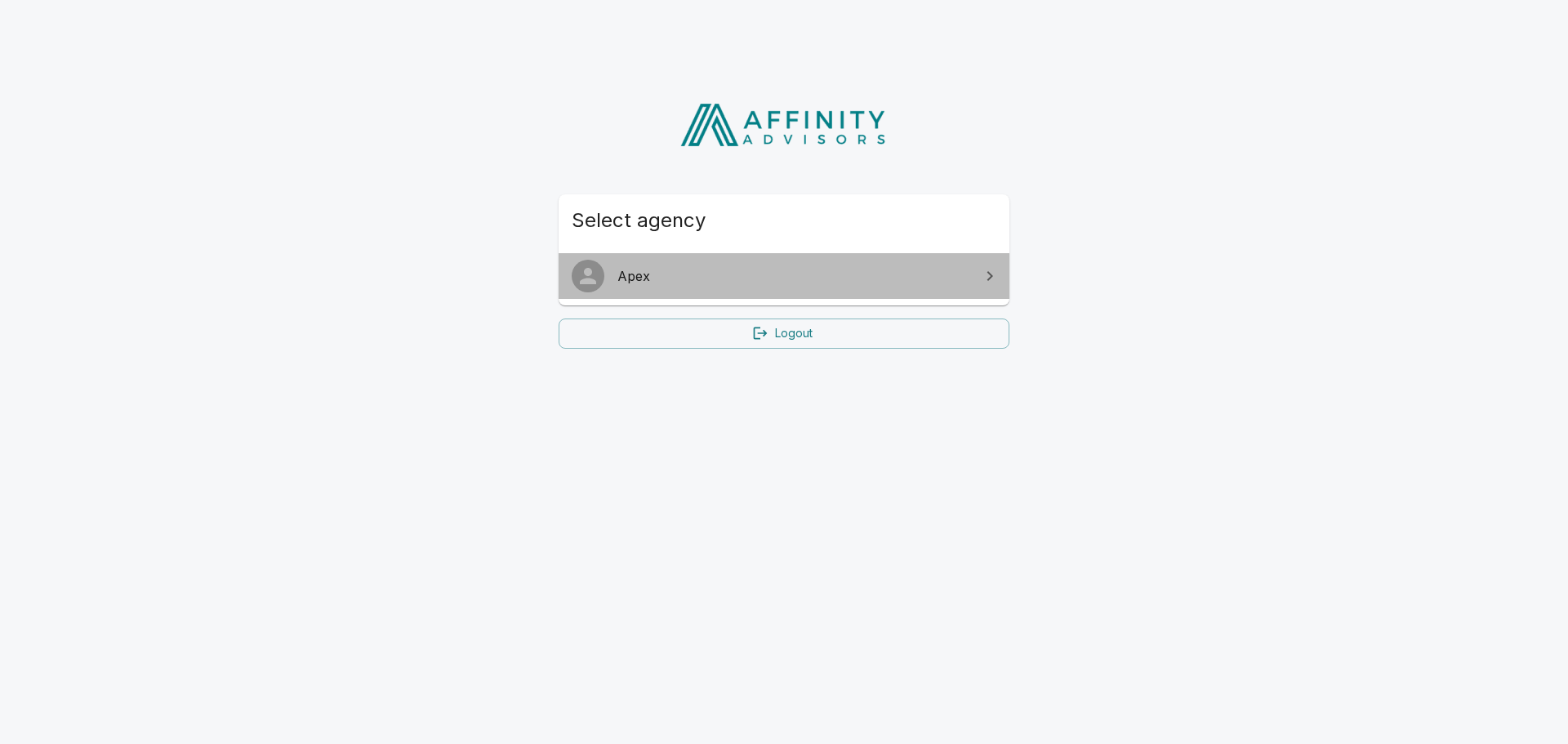
click at [645, 272] on span "Apex" at bounding box center [793, 276] width 352 height 20
click at [637, 279] on span "Apex" at bounding box center [793, 276] width 352 height 20
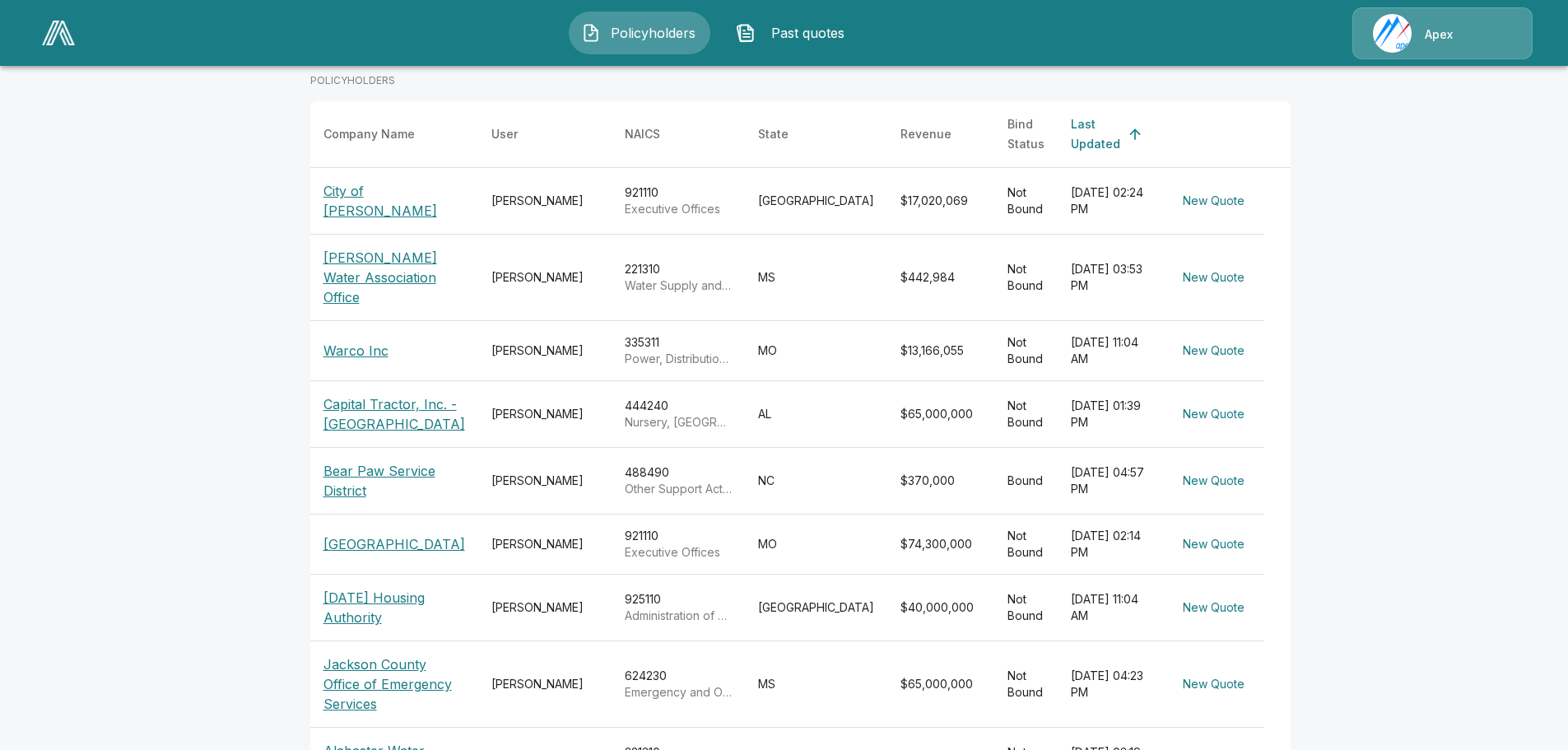
scroll to position [412, 0]
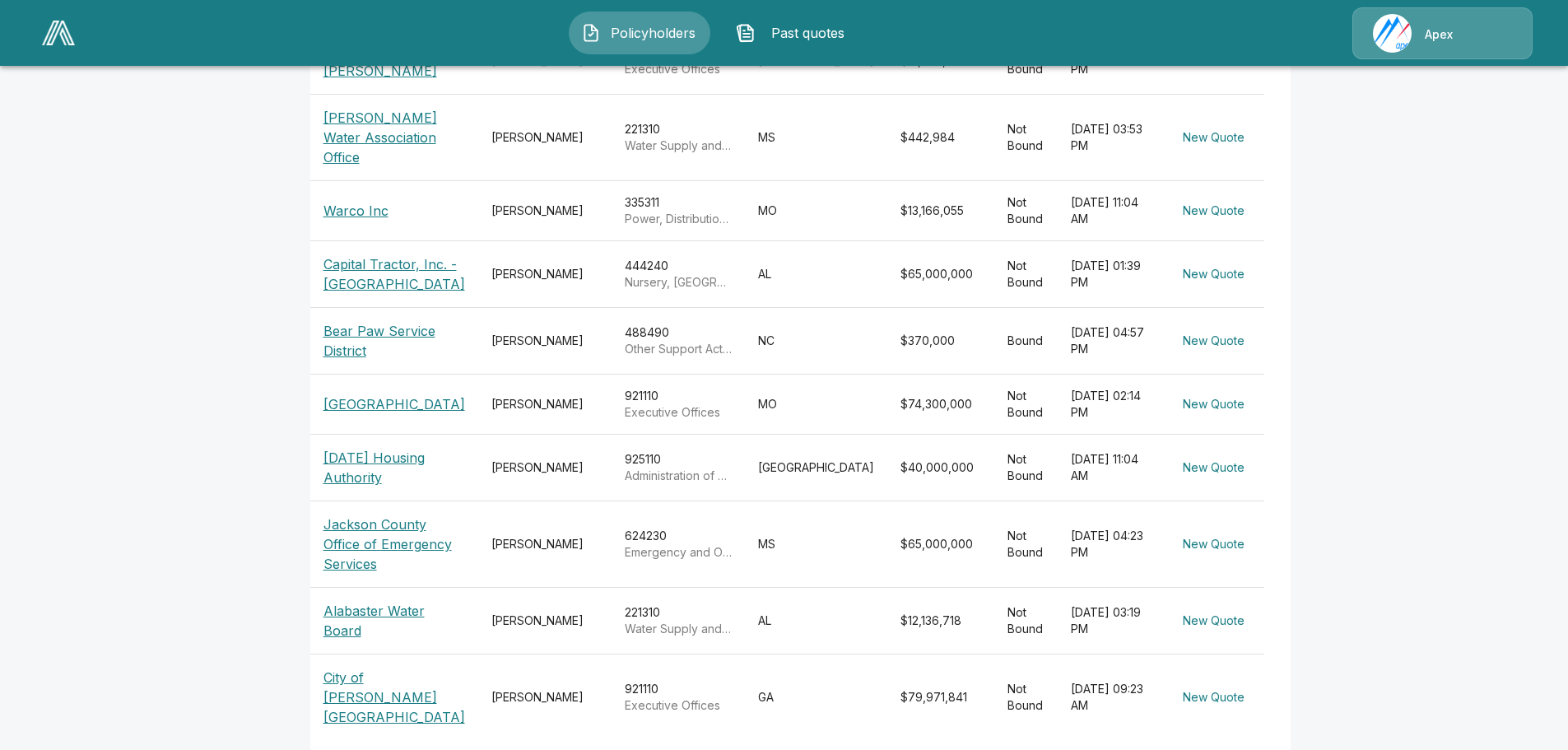
click at [368, 514] on p "Jackson County Office of Emergency Services" at bounding box center [394, 544] width 141 height 59
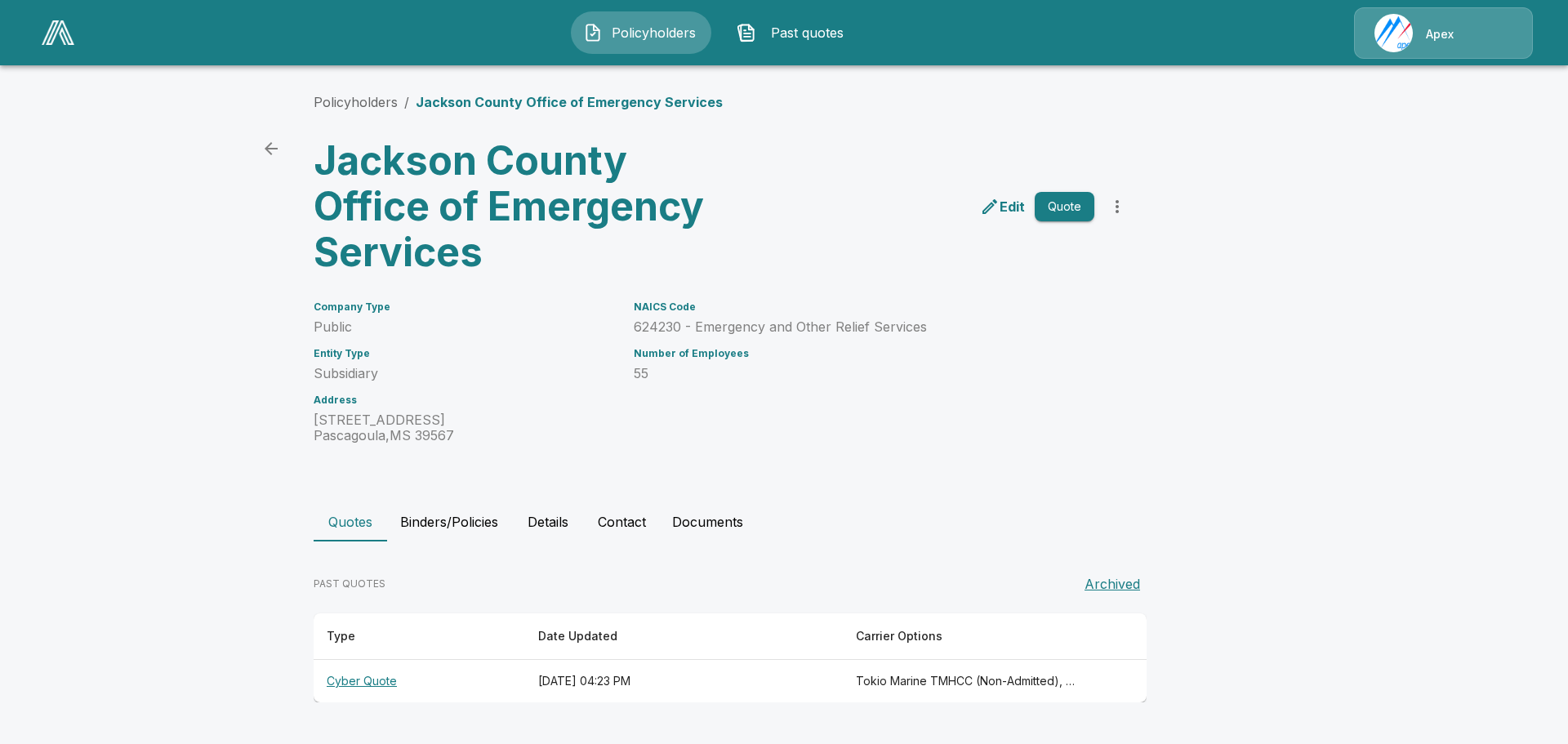
click at [360, 685] on th "Cyber Quote" at bounding box center [420, 681] width 211 height 43
